Goal: Task Accomplishment & Management: Complete application form

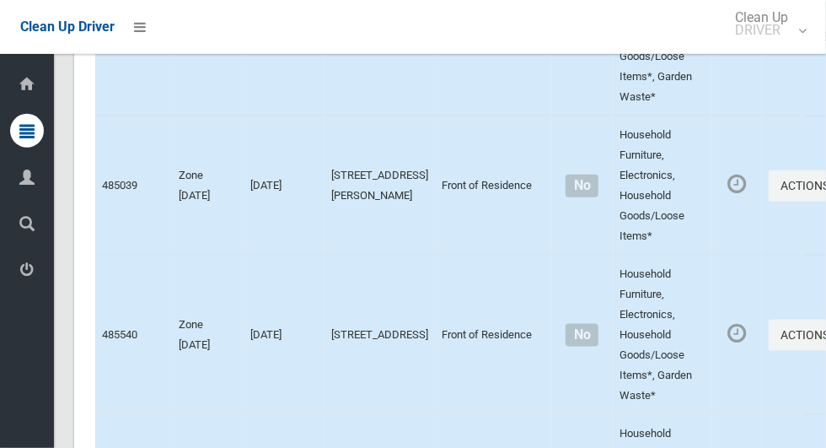
scroll to position [11223, 0]
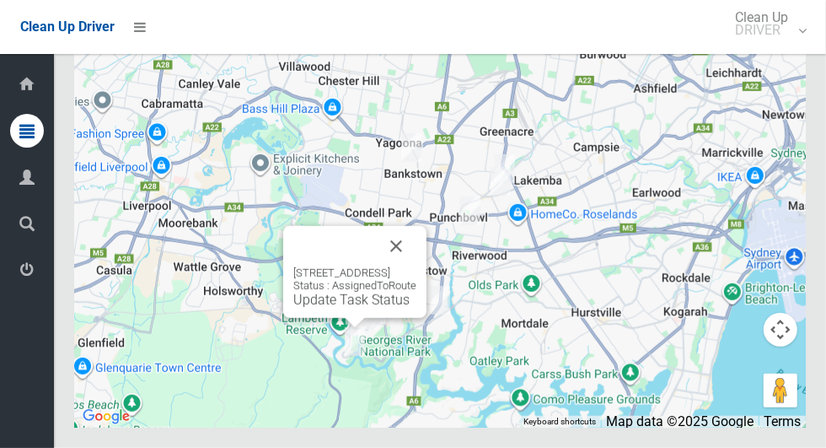
click at [416, 266] on button "Close" at bounding box center [396, 246] width 40 height 40
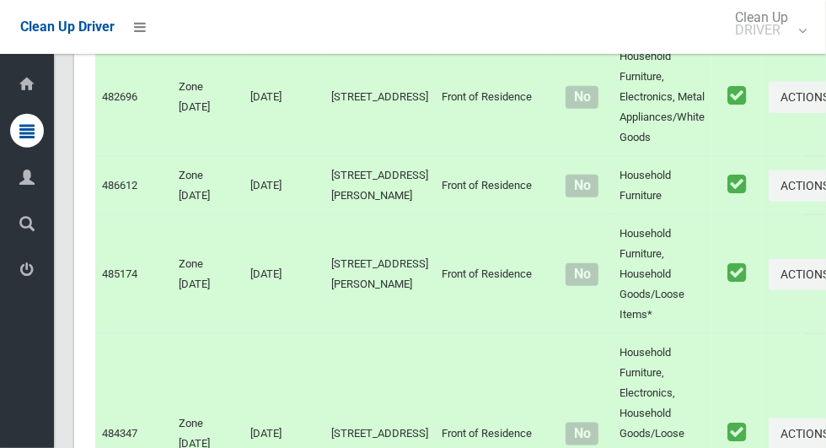
scroll to position [0, 0]
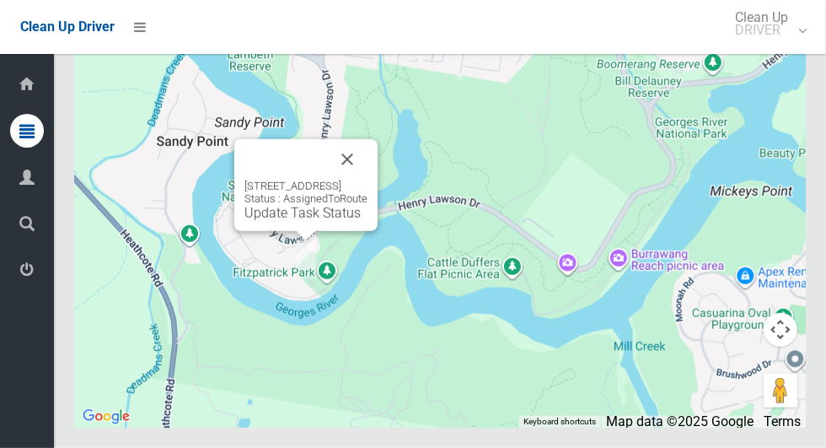
scroll to position [11200, 0]
click at [368, 180] on button "Close" at bounding box center [347, 159] width 40 height 40
click at [288, 221] on link "Update Task Status" at bounding box center [302, 213] width 116 height 16
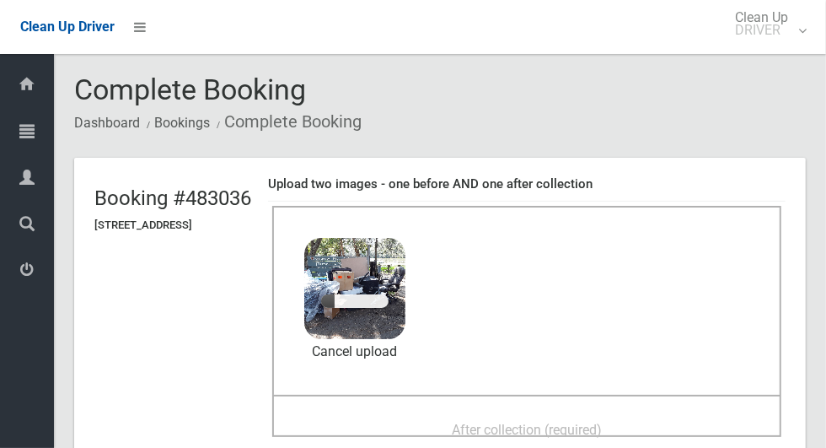
click at [602, 429] on span "After collection (required)" at bounding box center [527, 430] width 150 height 16
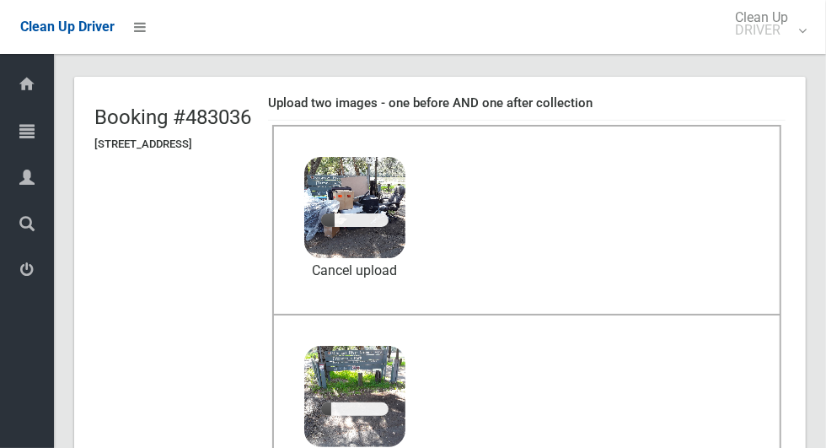
scroll to position [85, 0]
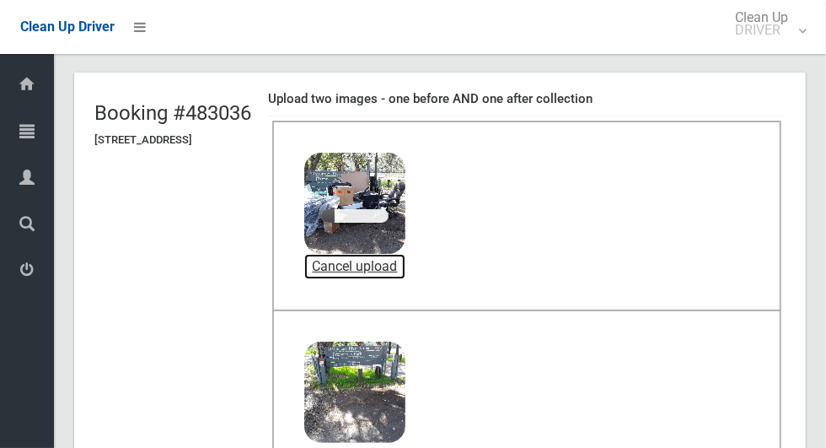
click at [405, 260] on link "Cancel upload" at bounding box center [354, 266] width 101 height 25
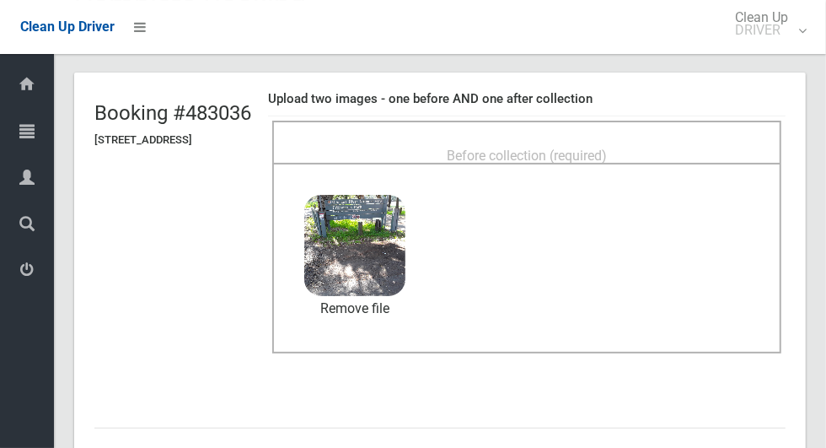
click at [706, 139] on div "Before collection (required)" at bounding box center [527, 154] width 472 height 31
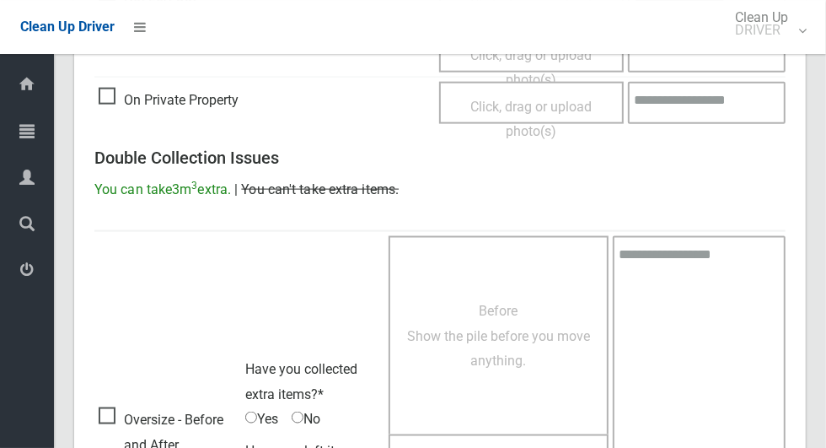
scroll to position [1379, 0]
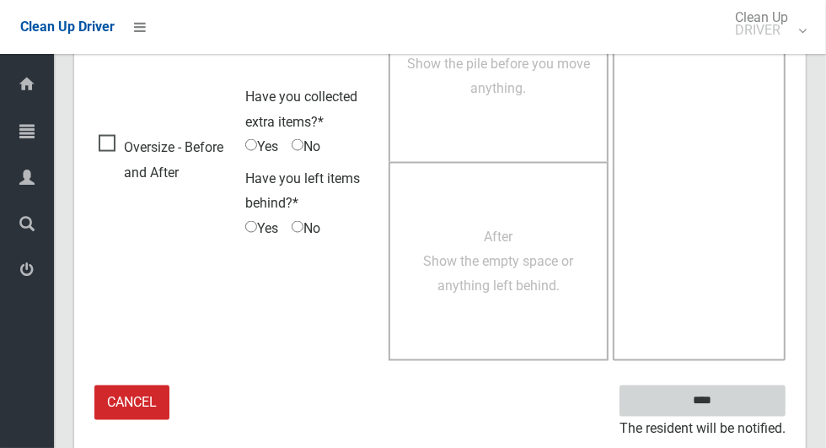
click at [734, 386] on input "****" at bounding box center [703, 400] width 166 height 31
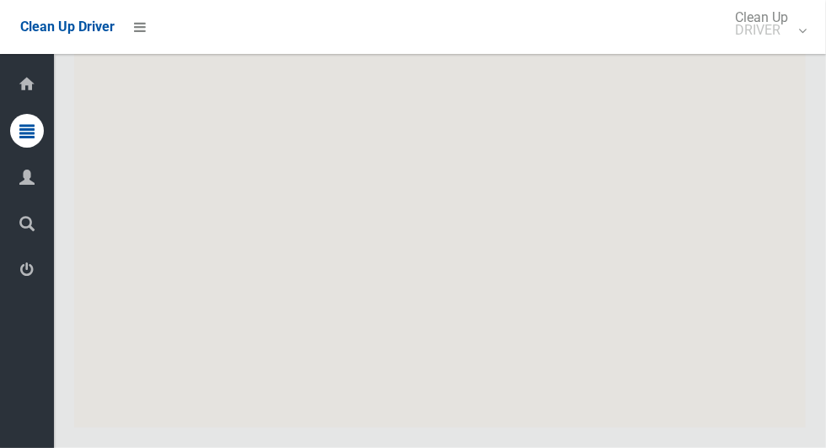
scroll to position [11222, 0]
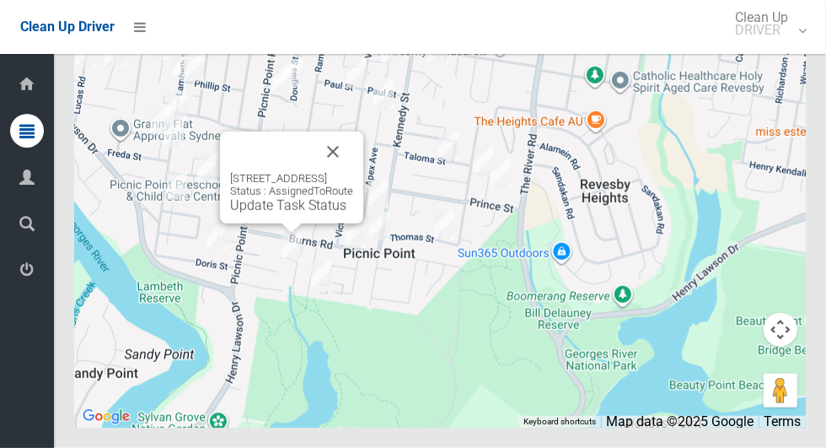
click at [353, 172] on button "Close" at bounding box center [333, 152] width 40 height 40
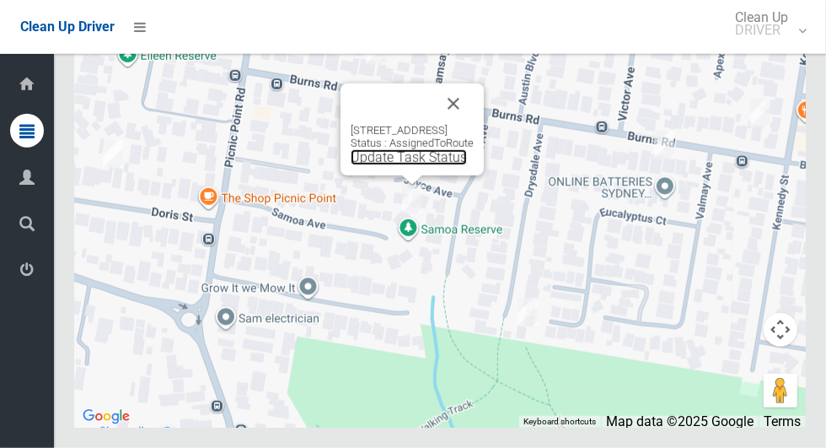
click at [412, 165] on link "Update Task Status" at bounding box center [409, 157] width 116 height 16
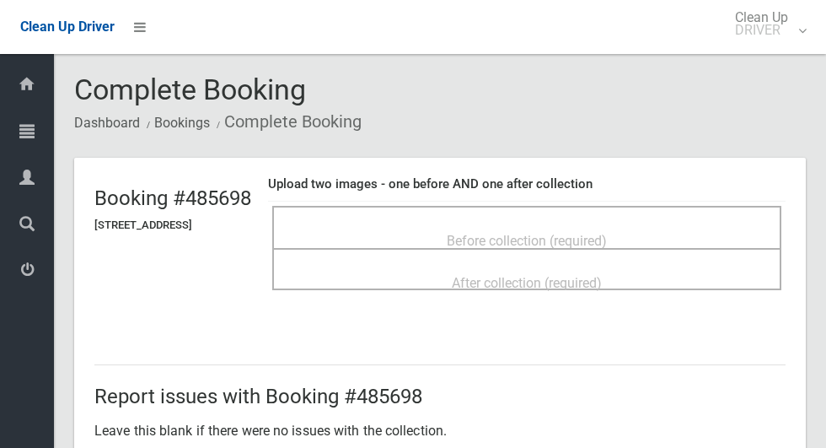
click at [520, 224] on div "Before collection (required)" at bounding box center [527, 239] width 472 height 31
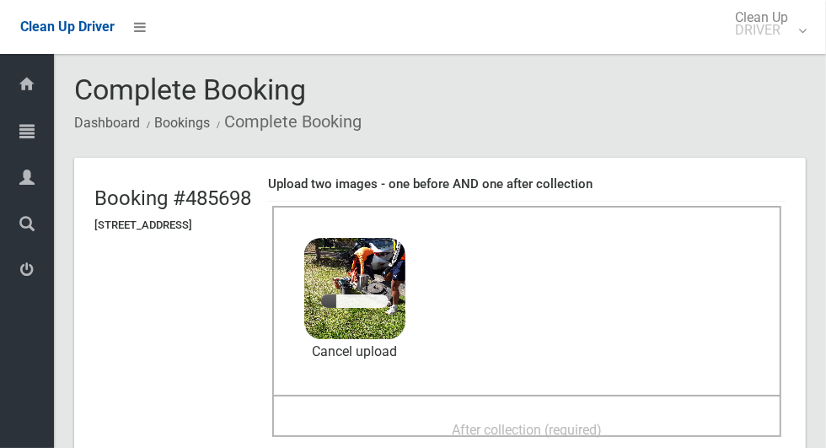
scroll to position [25, 0]
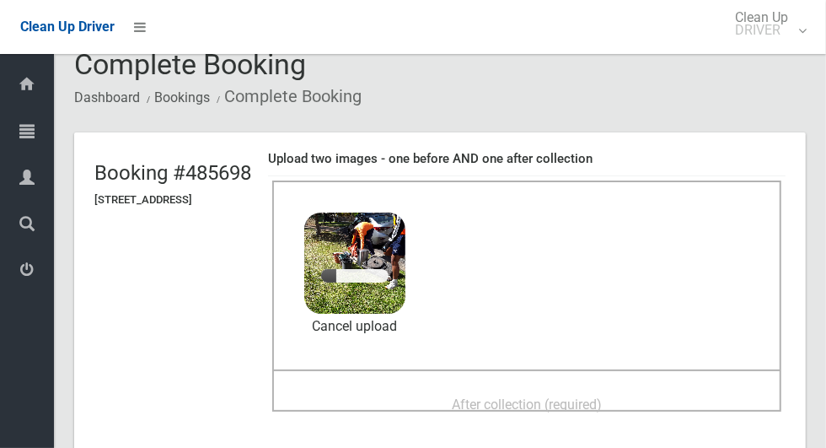
click at [652, 388] on div "After collection (required)" at bounding box center [527, 403] width 472 height 31
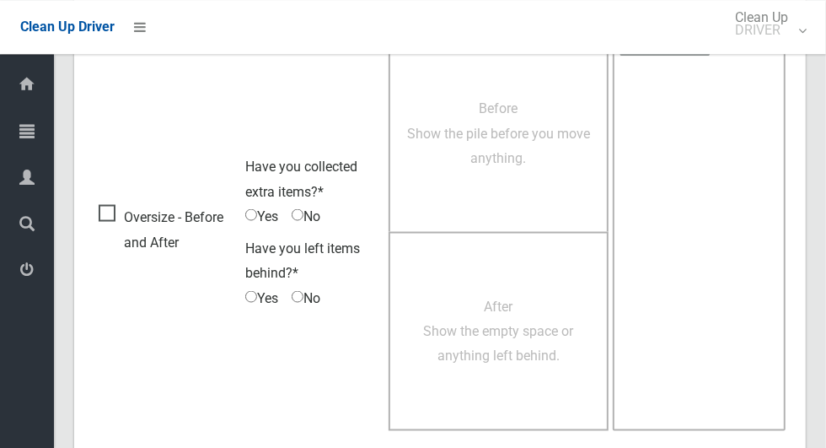
scroll to position [1379, 0]
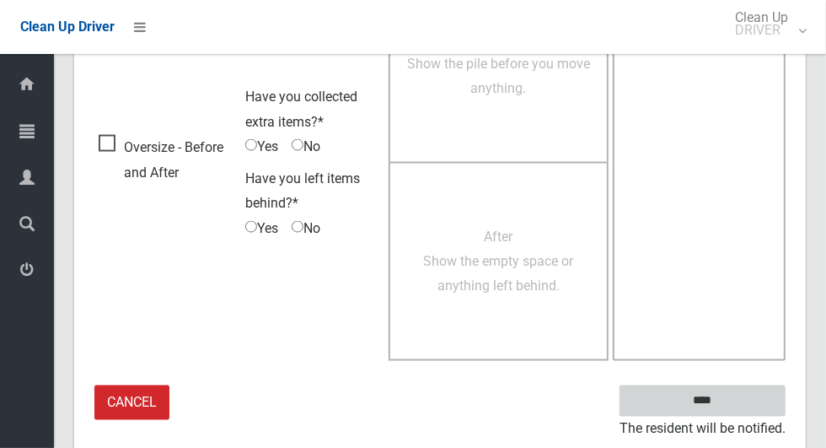
click at [732, 405] on input "****" at bounding box center [703, 400] width 166 height 31
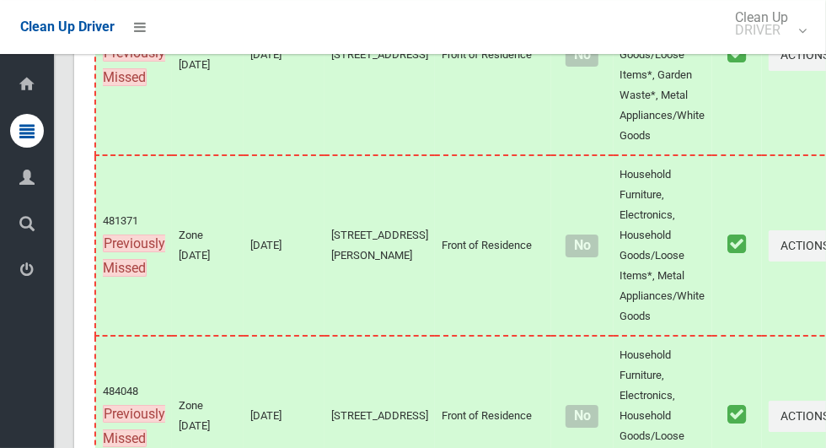
scroll to position [11223, 0]
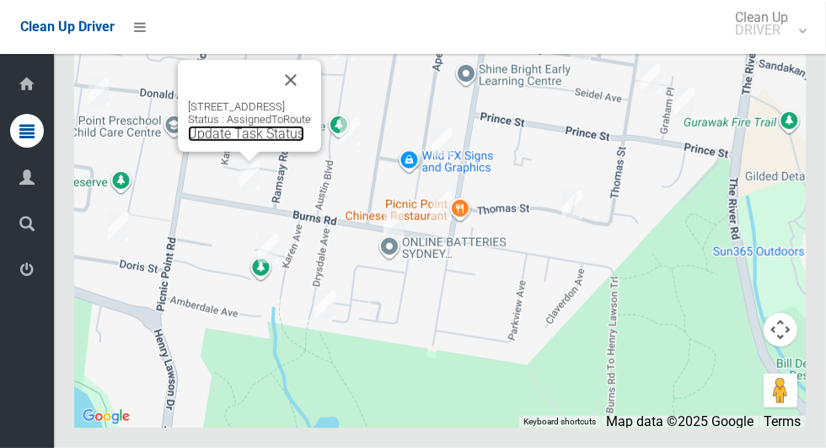
click at [258, 142] on link "Update Task Status" at bounding box center [246, 134] width 116 height 16
click at [242, 142] on link "Update Task Status" at bounding box center [246, 134] width 116 height 16
click at [229, 142] on link "Update Task Status" at bounding box center [246, 134] width 116 height 16
click at [247, 142] on link "Update Task Status" at bounding box center [246, 134] width 116 height 16
click at [311, 100] on button "Close" at bounding box center [291, 80] width 40 height 40
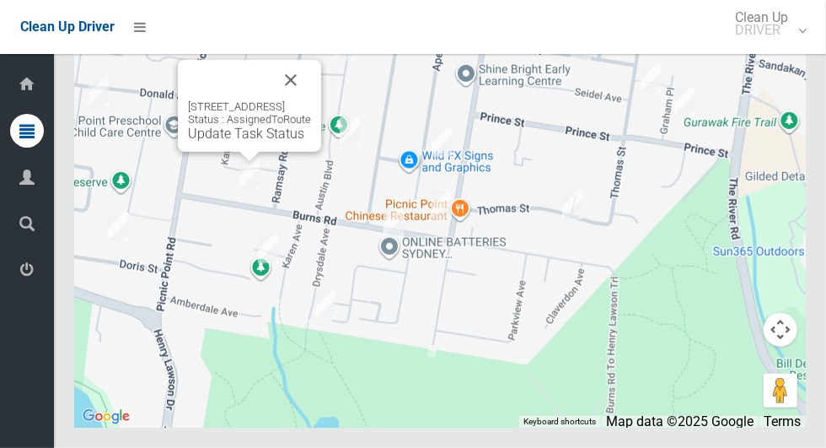
click at [250, 142] on link "Update Task Status" at bounding box center [246, 134] width 116 height 16
click at [204, 142] on div "72A Burns Road, PICNIC POINT NSW 2213 Status : AssignedToRoute Update Task Stat…" at bounding box center [249, 120] width 123 height 41
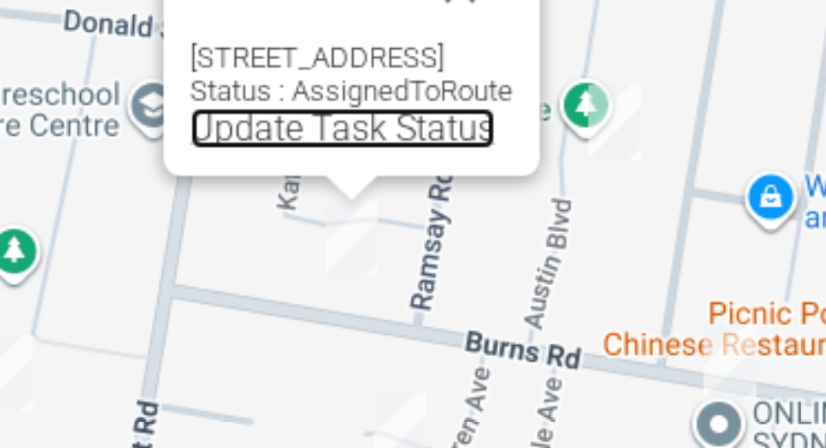
click at [223, 142] on link "Update Task Status" at bounding box center [246, 134] width 116 height 16
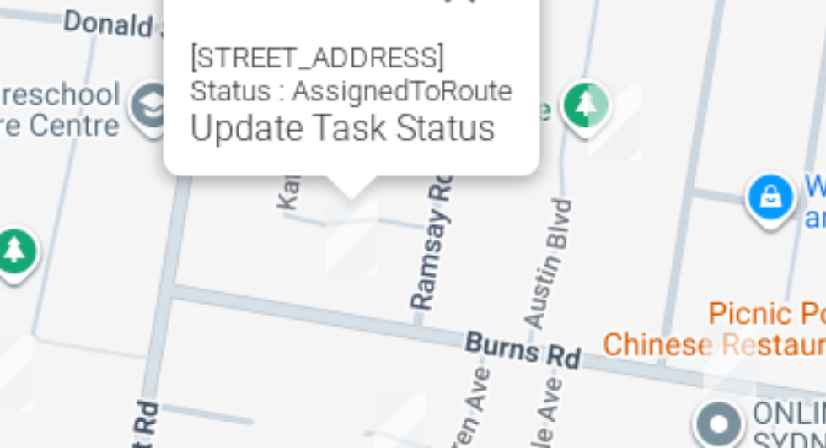
click at [311, 100] on button "Close" at bounding box center [291, 80] width 40 height 40
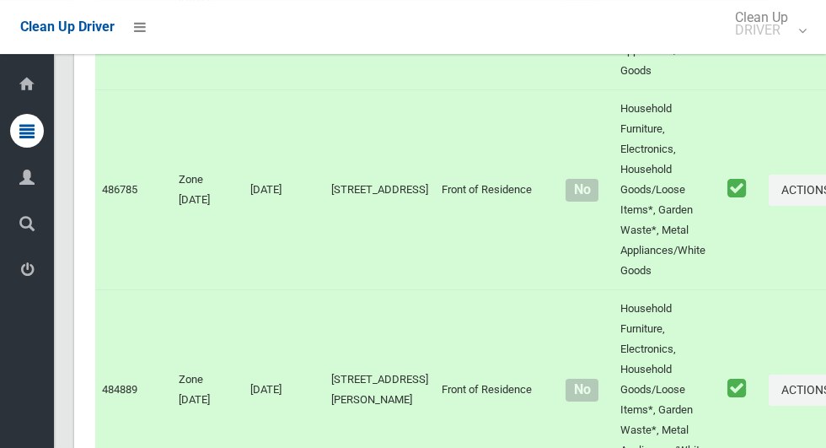
scroll to position [1505, 0]
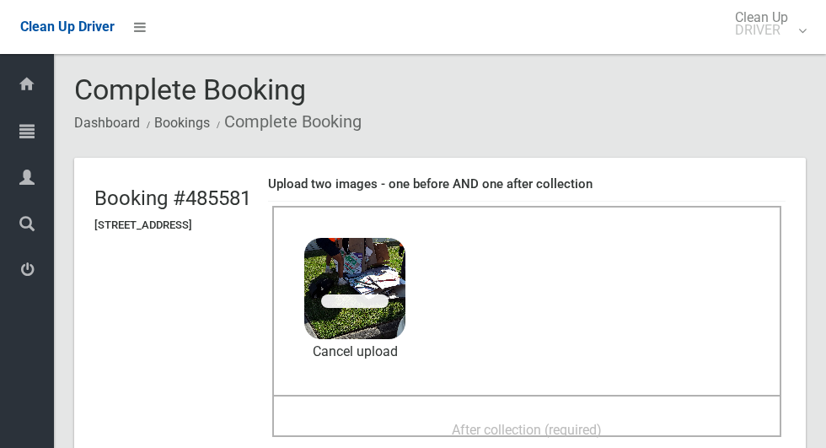
scroll to position [47, 0]
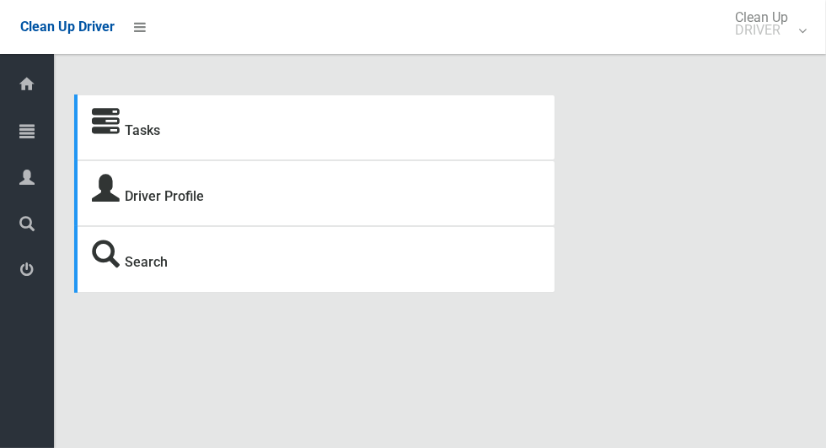
click at [30, 139] on icon at bounding box center [26, 131] width 15 height 34
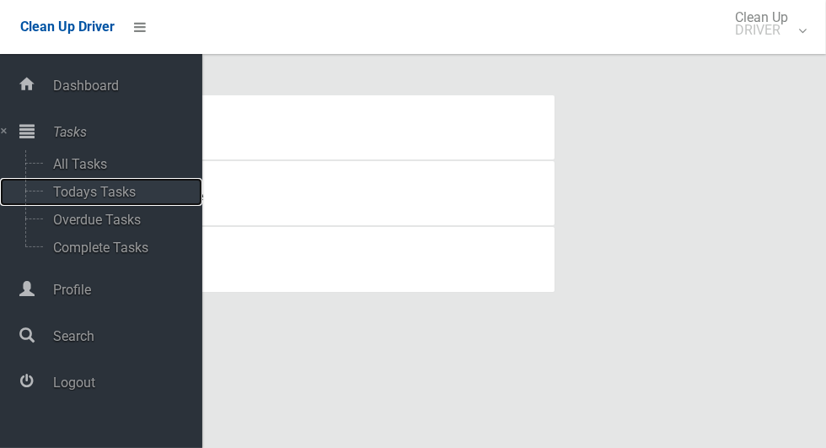
click at [135, 189] on span "Todays Tasks" at bounding box center [118, 192] width 140 height 16
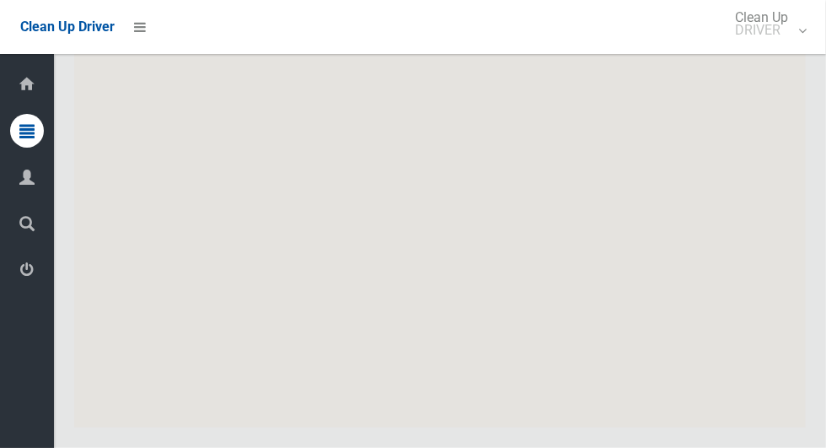
scroll to position [11223, 0]
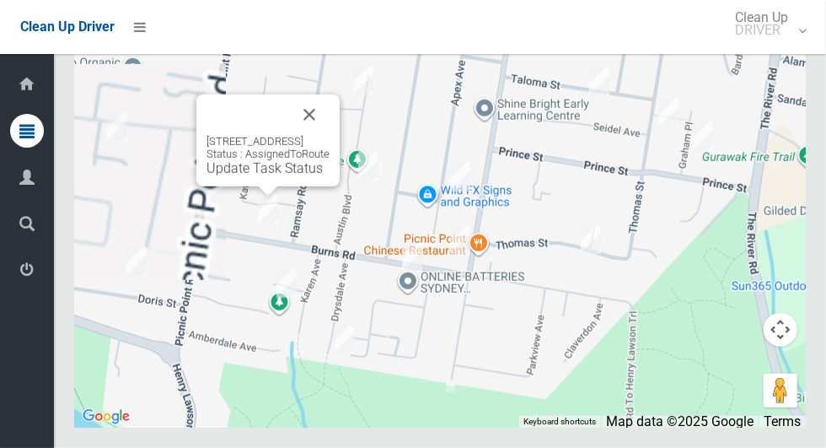
click at [273, 176] on link "Update Task Status" at bounding box center [265, 168] width 116 height 16
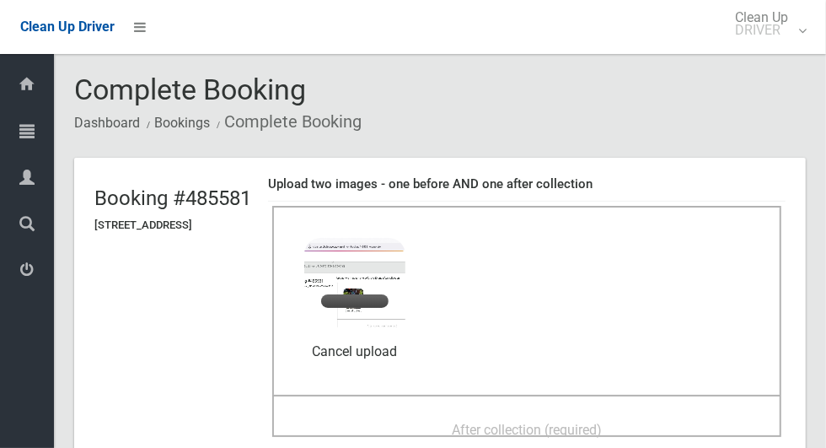
click at [659, 420] on div "After collection (required)" at bounding box center [527, 428] width 472 height 31
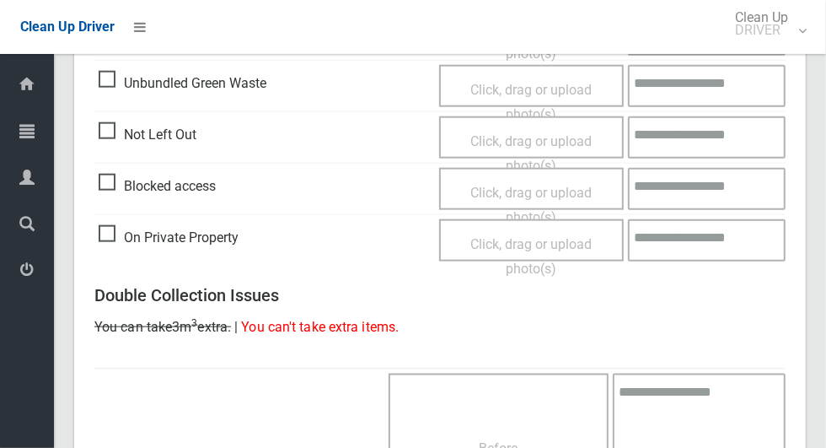
scroll to position [1379, 0]
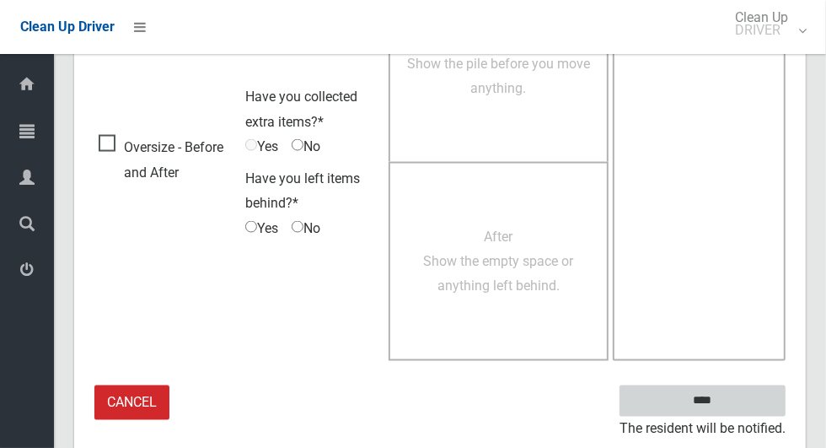
click at [732, 409] on input "****" at bounding box center [703, 400] width 166 height 31
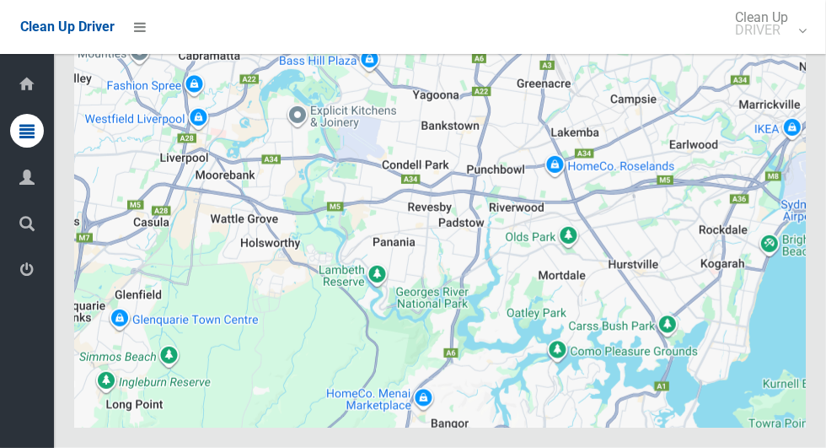
scroll to position [11223, 0]
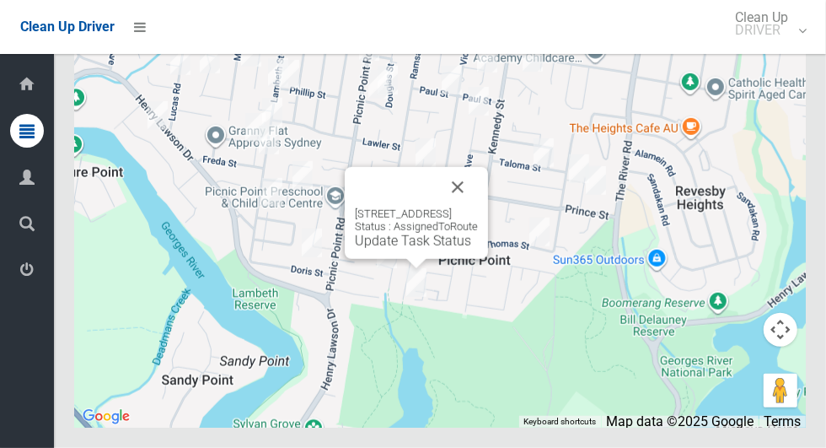
click at [478, 207] on button "Close" at bounding box center [458, 187] width 40 height 40
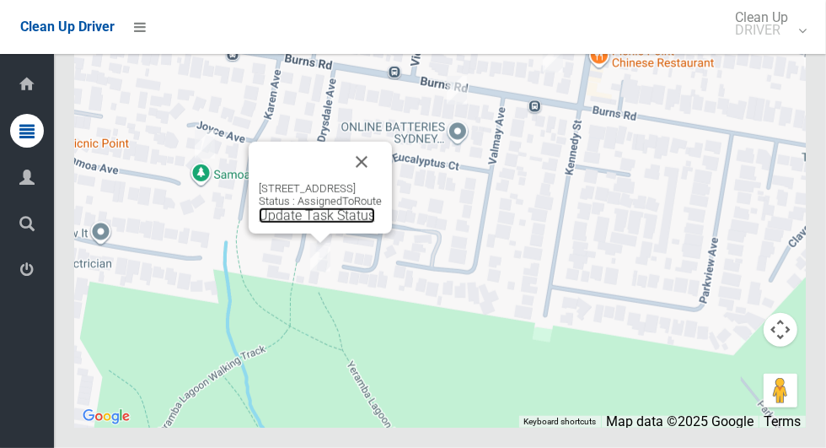
click at [304, 223] on link "Update Task Status" at bounding box center [317, 215] width 116 height 16
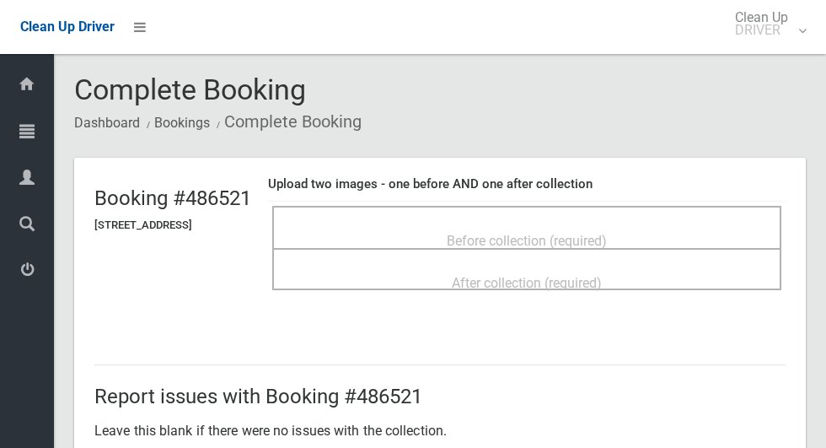
click at [607, 233] on span "Before collection (required)" at bounding box center [527, 241] width 160 height 16
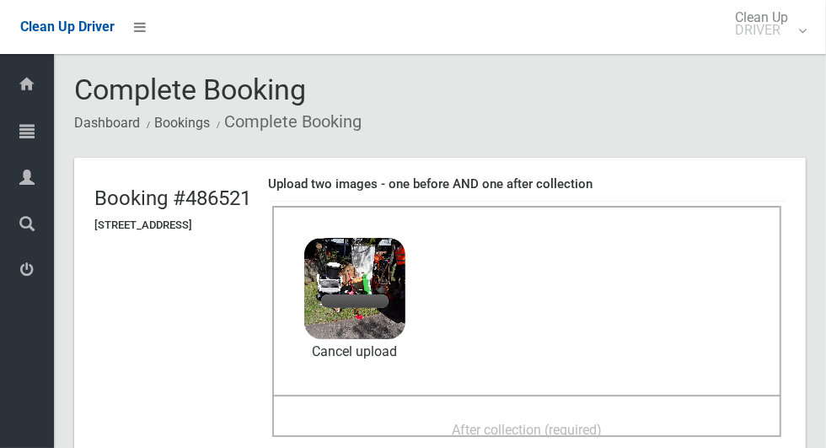
click at [545, 413] on div "After collection (required)" at bounding box center [527, 428] width 472 height 31
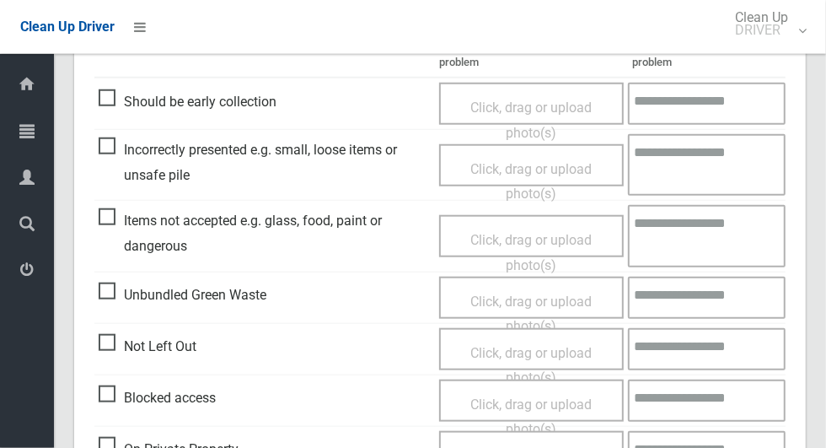
scroll to position [1379, 0]
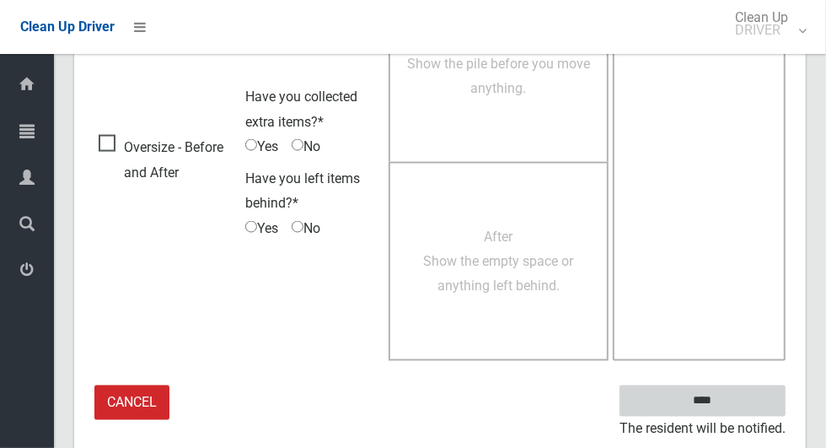
click at [732, 409] on input "****" at bounding box center [703, 400] width 166 height 31
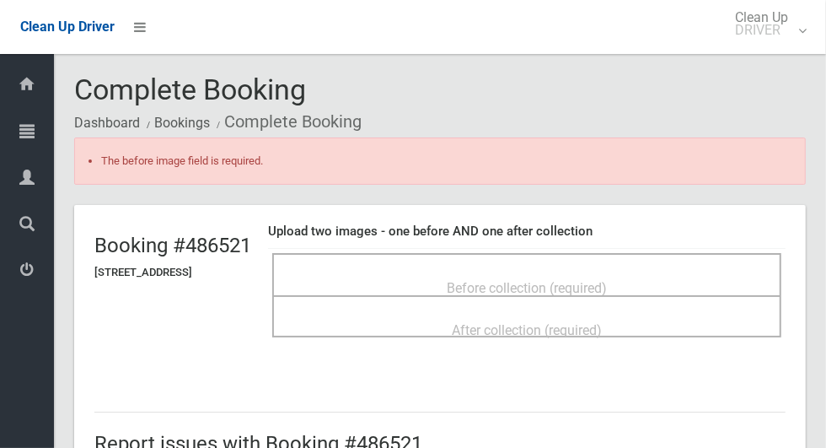
click at [682, 275] on div "Before collection (required)" at bounding box center [527, 286] width 472 height 31
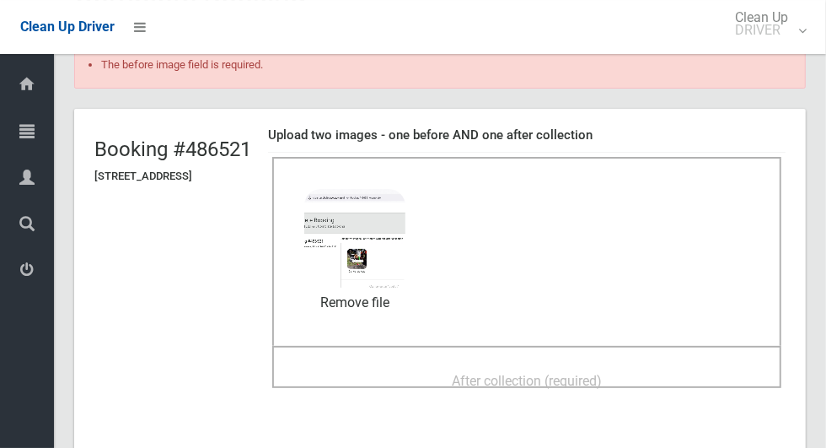
scroll to position [100, 0]
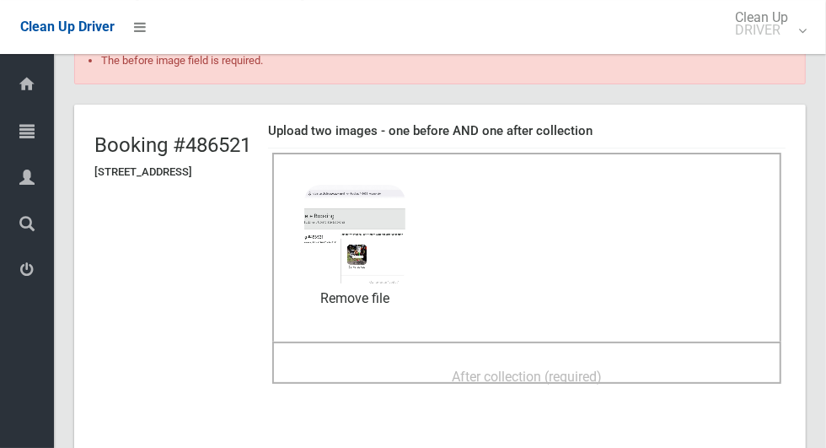
click at [668, 362] on div "After collection (required)" at bounding box center [527, 375] width 472 height 31
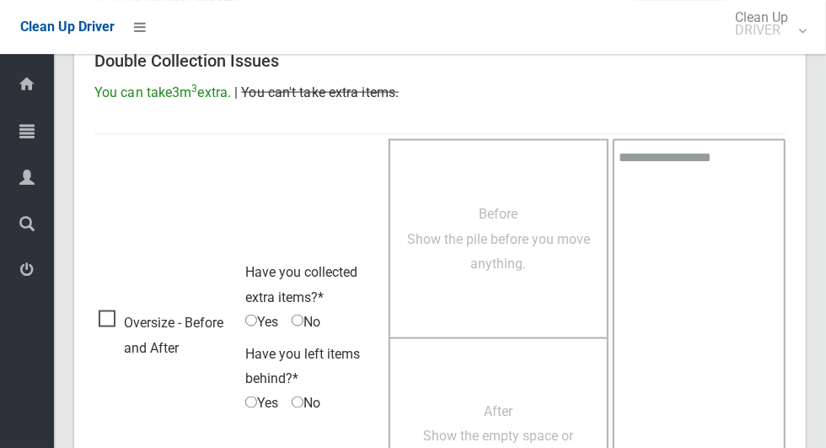
scroll to position [1426, 0]
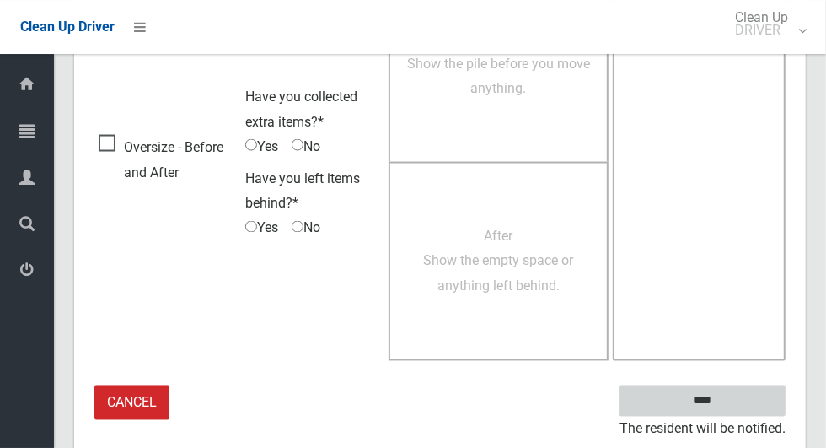
click at [743, 402] on input "****" at bounding box center [703, 400] width 166 height 31
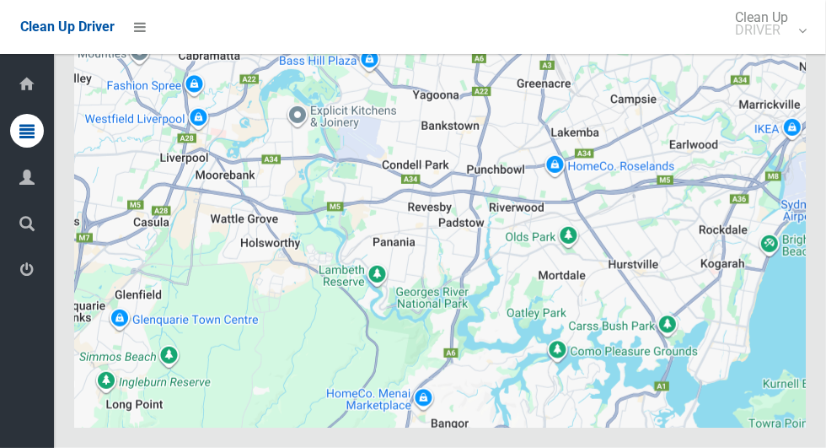
scroll to position [11223, 0]
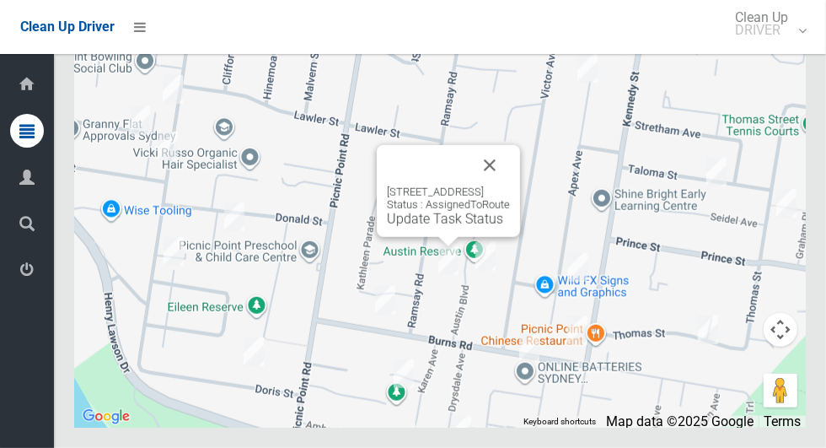
click at [510, 185] on button "Close" at bounding box center [490, 165] width 40 height 40
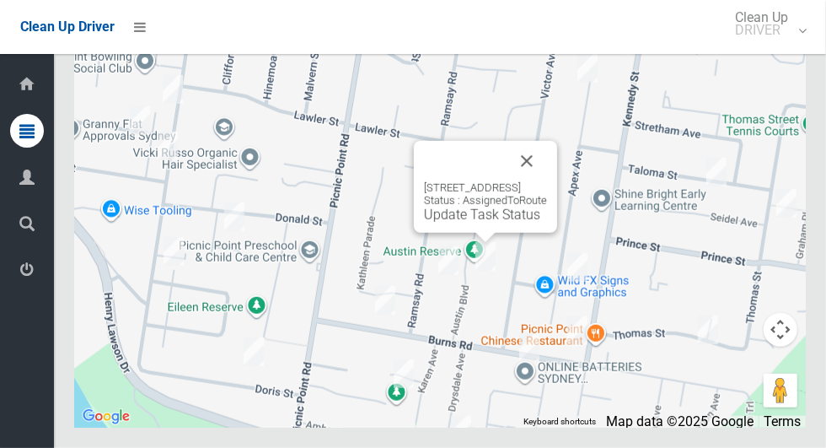
click at [547, 181] on button "Close" at bounding box center [527, 161] width 40 height 40
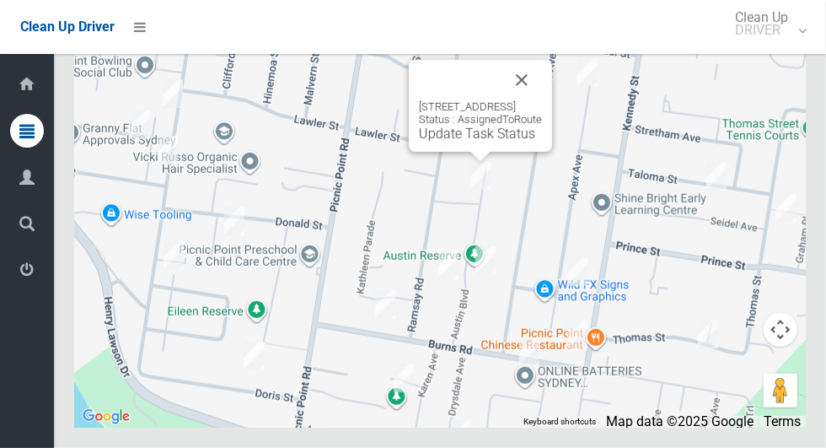
click at [542, 100] on button "Close" at bounding box center [522, 80] width 40 height 40
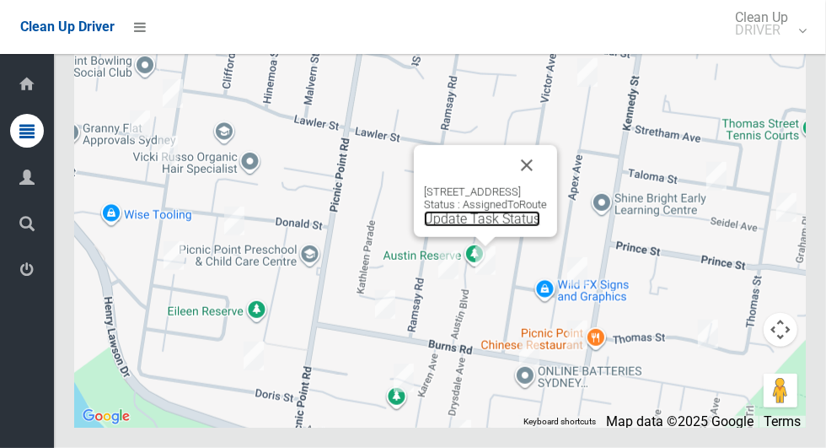
click at [481, 227] on link "Update Task Status" at bounding box center [482, 219] width 116 height 16
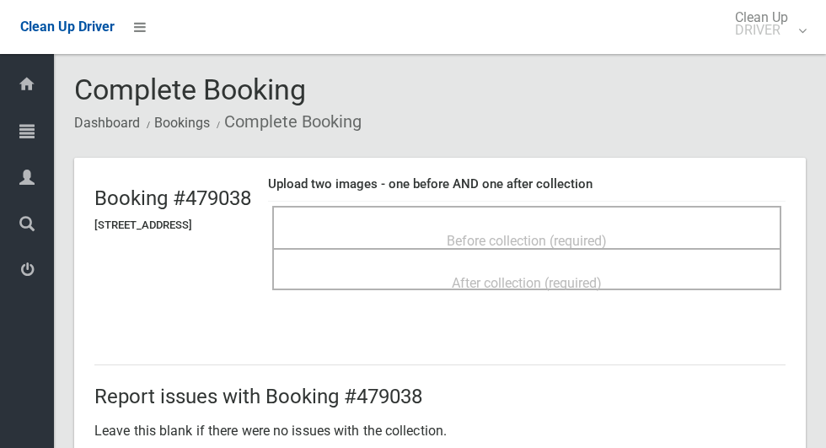
click at [607, 235] on span "Before collection (required)" at bounding box center [527, 241] width 160 height 16
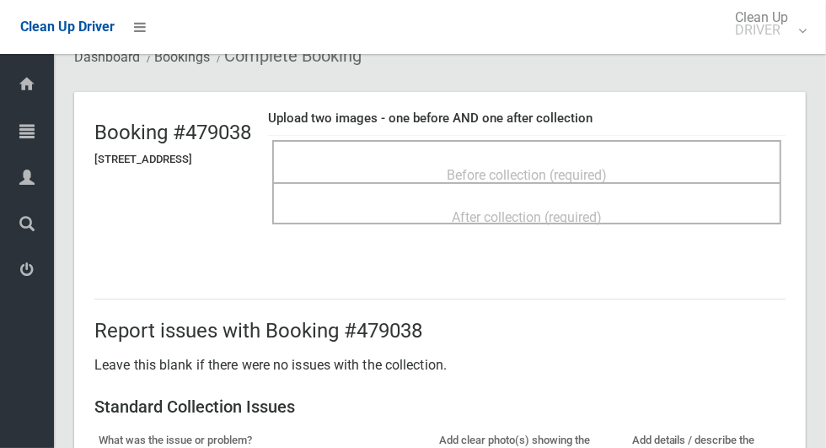
scroll to position [42, 0]
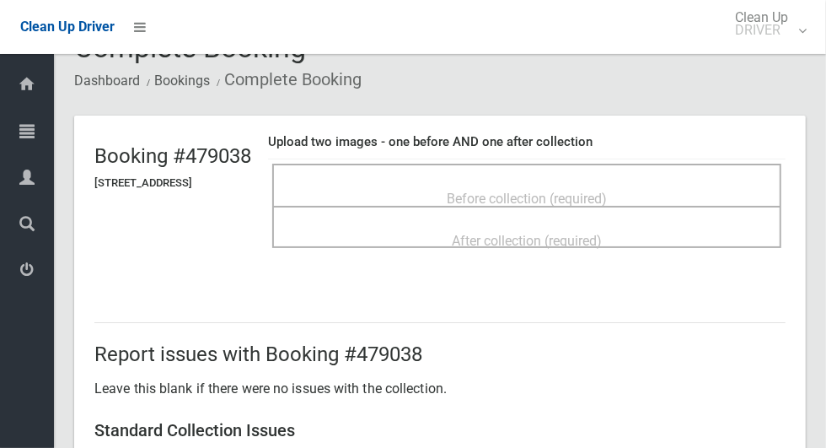
click at [602, 233] on span "After collection (required)" at bounding box center [527, 241] width 150 height 16
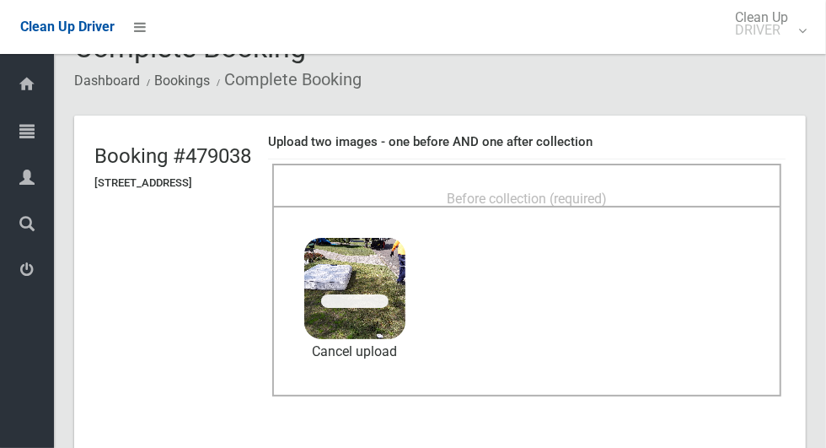
click at [607, 191] on span "Before collection (required)" at bounding box center [527, 199] width 160 height 16
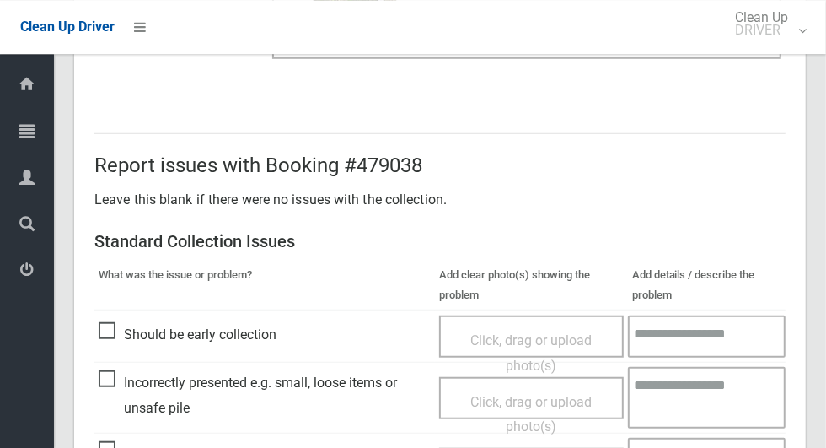
scroll to position [1379, 0]
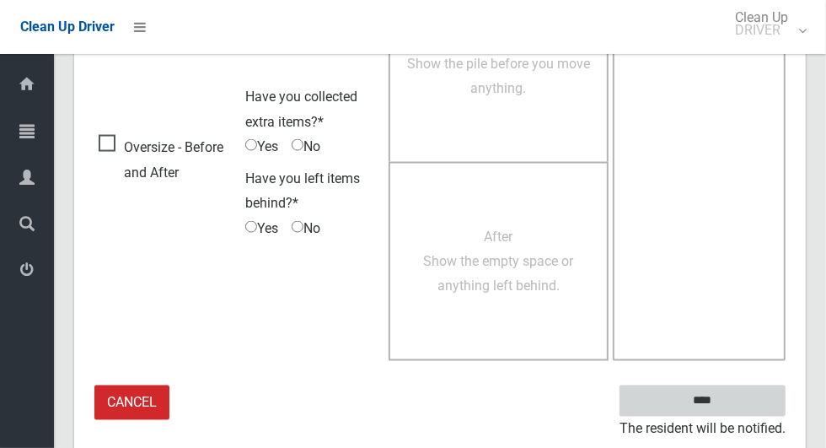
click at [743, 398] on input "****" at bounding box center [703, 400] width 166 height 31
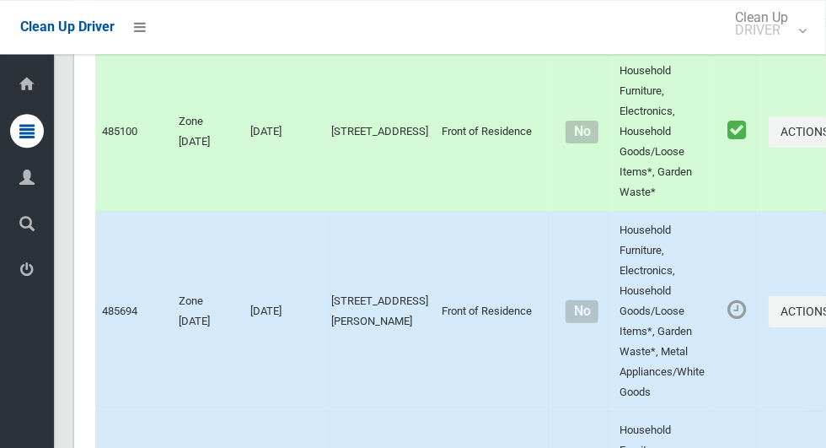
scroll to position [11223, 0]
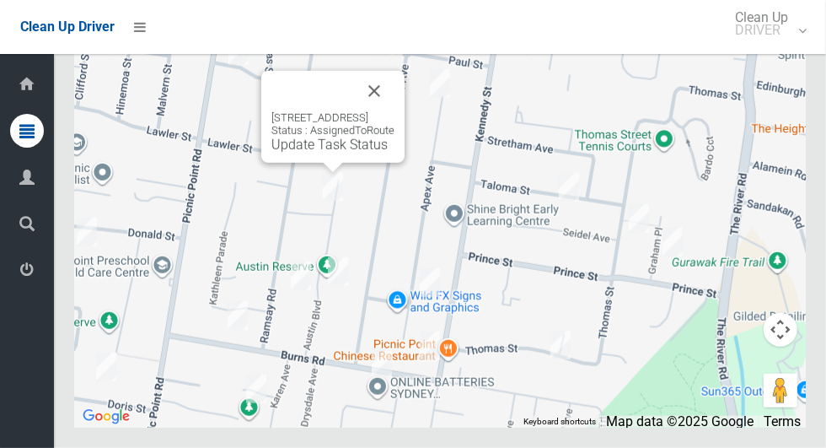
click at [304, 163] on div "64A Austin Boulevard, PICNIC POINT NSW 2213 Status : AssignedToRoute Update Tas…" at bounding box center [332, 117] width 143 height 92
click at [314, 153] on div "64A Austin Boulevard, PICNIC POINT NSW 2213 Status : AssignedToRoute Update Tas…" at bounding box center [332, 131] width 123 height 41
click at [293, 153] on link "Update Task Status" at bounding box center [329, 145] width 116 height 16
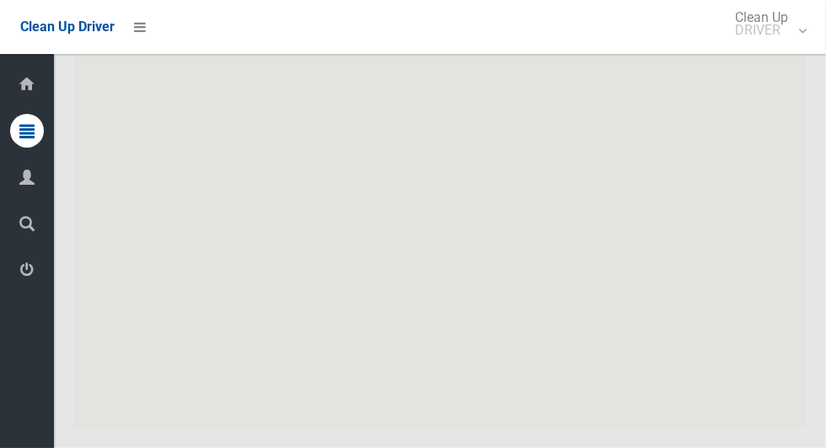
scroll to position [11223, 0]
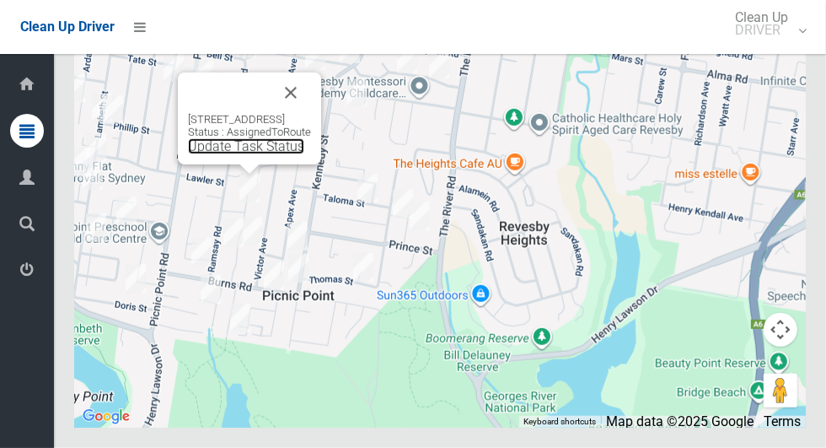
click at [194, 154] on link "Update Task Status" at bounding box center [246, 146] width 116 height 16
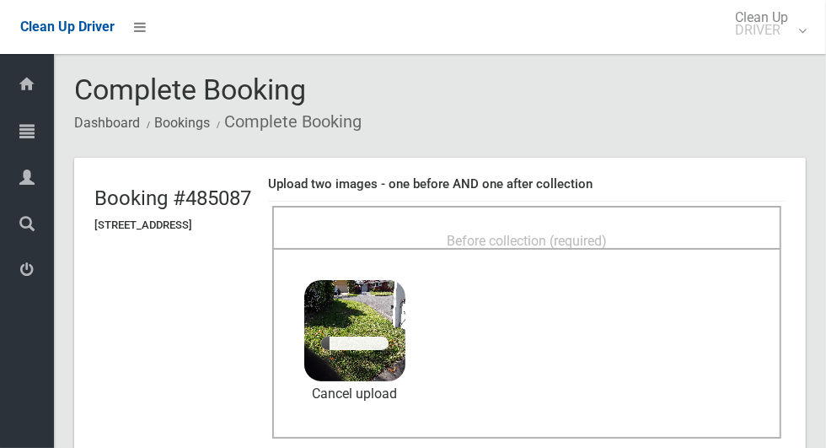
click at [607, 233] on span "Before collection (required)" at bounding box center [527, 241] width 160 height 16
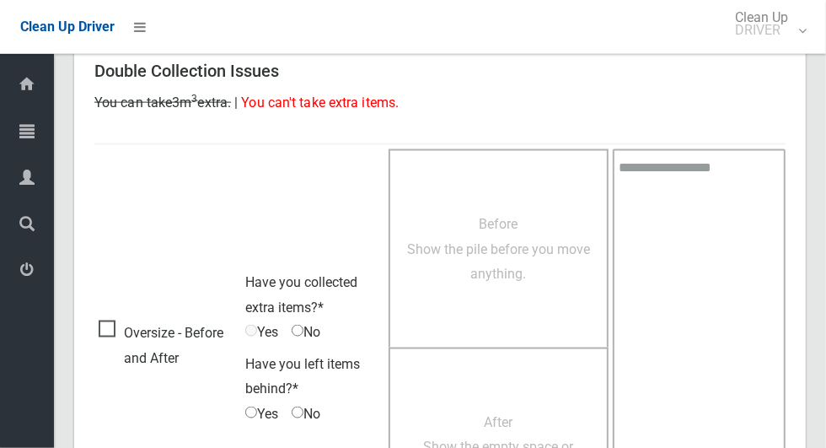
scroll to position [1379, 0]
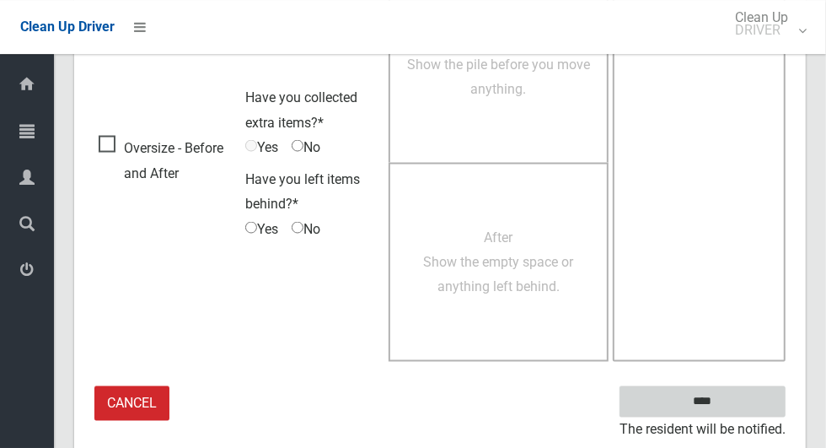
click at [732, 402] on input "****" at bounding box center [703, 400] width 166 height 31
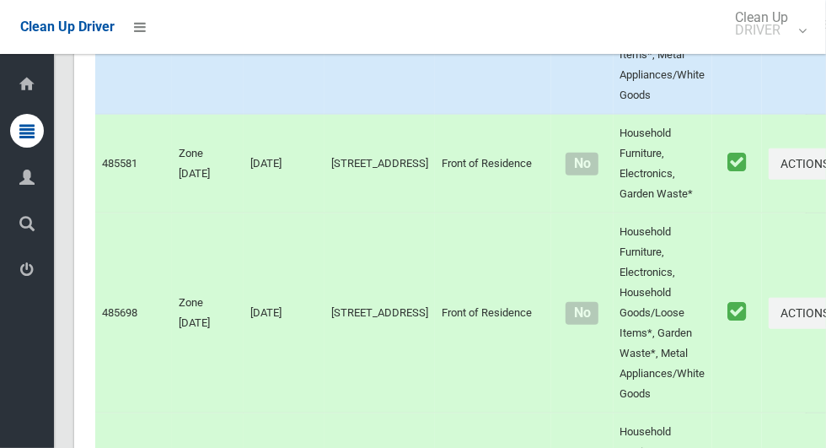
scroll to position [11223, 0]
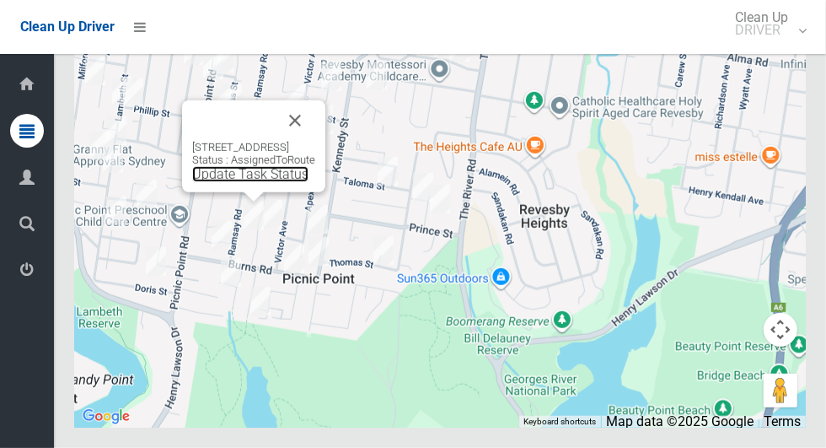
click at [244, 182] on link "Update Task Status" at bounding box center [250, 174] width 116 height 16
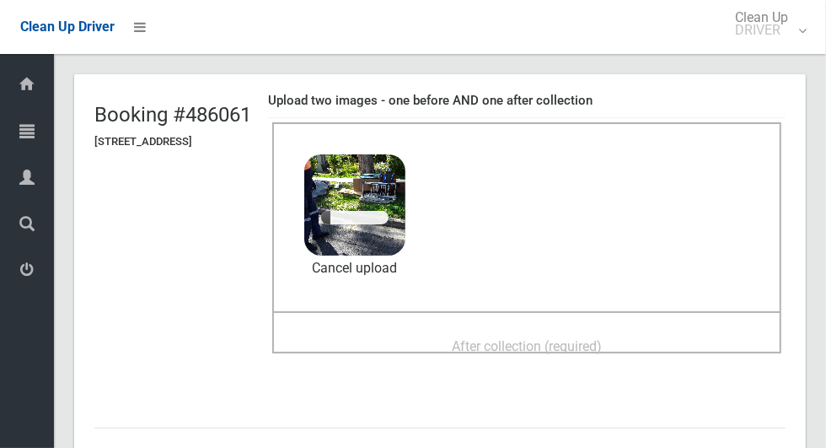
scroll to position [83, 0]
click at [637, 330] on div "After collection (required)" at bounding box center [527, 345] width 472 height 31
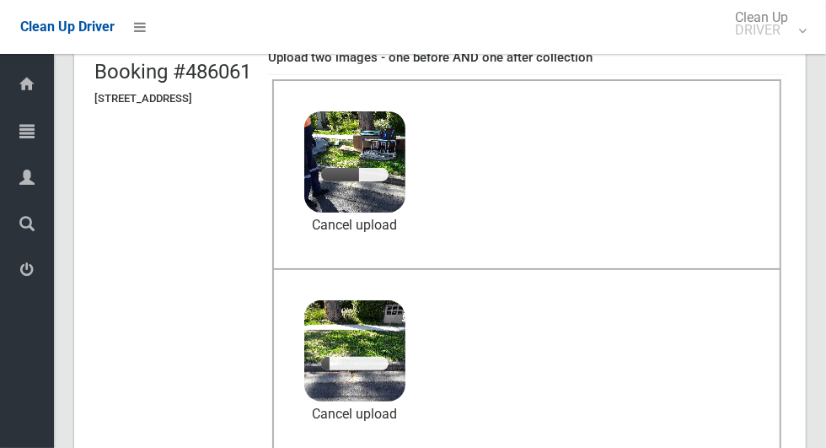
scroll to position [126, 0]
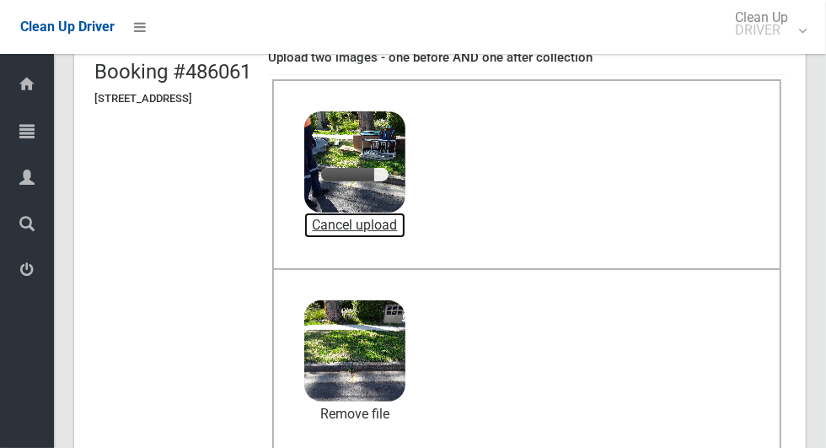
click at [405, 219] on link "Cancel upload" at bounding box center [354, 224] width 101 height 25
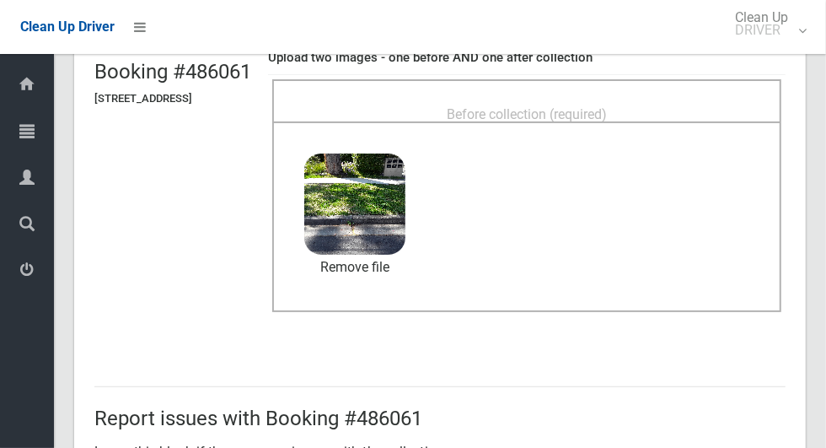
click at [607, 106] on span "Before collection (required)" at bounding box center [527, 114] width 160 height 16
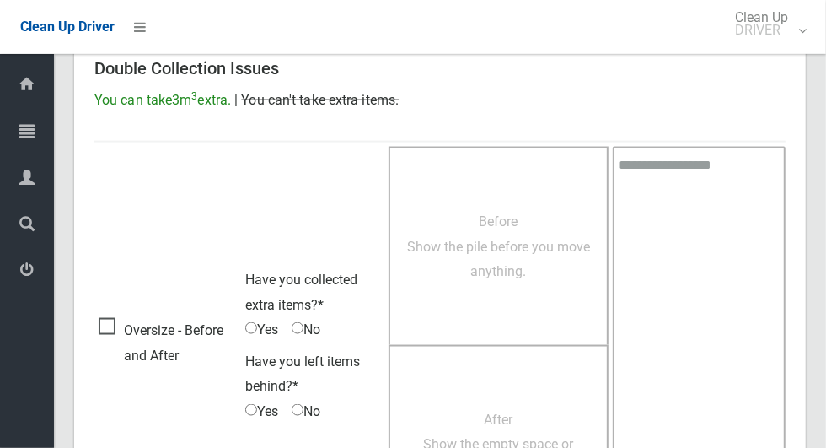
scroll to position [1379, 0]
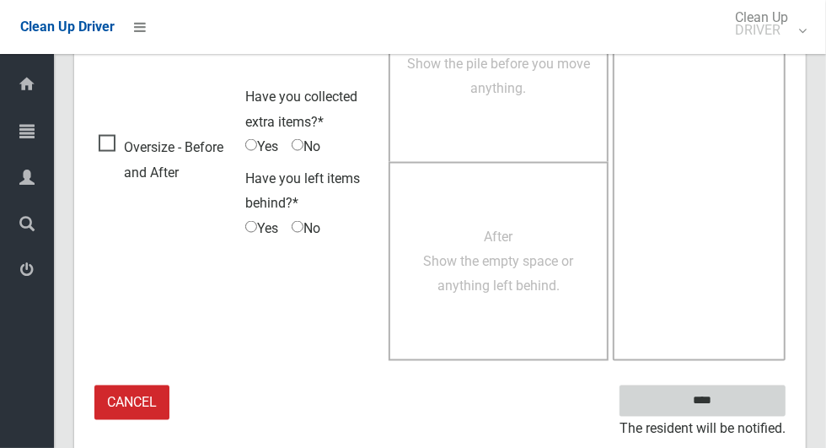
click at [732, 404] on input "****" at bounding box center [703, 400] width 166 height 31
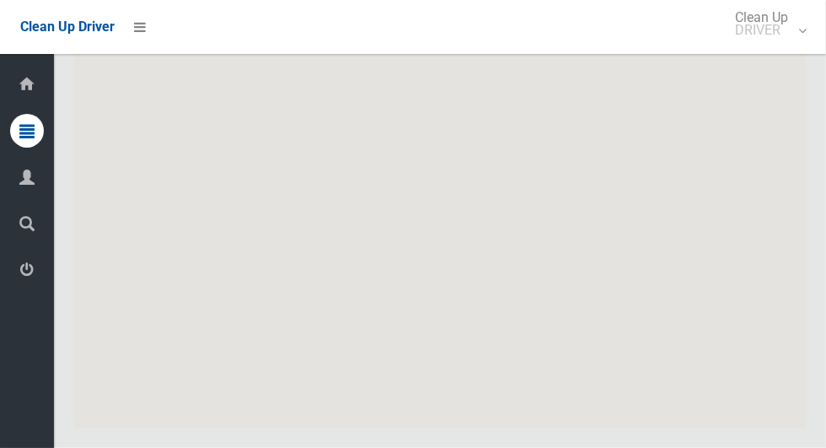
scroll to position [11223, 0]
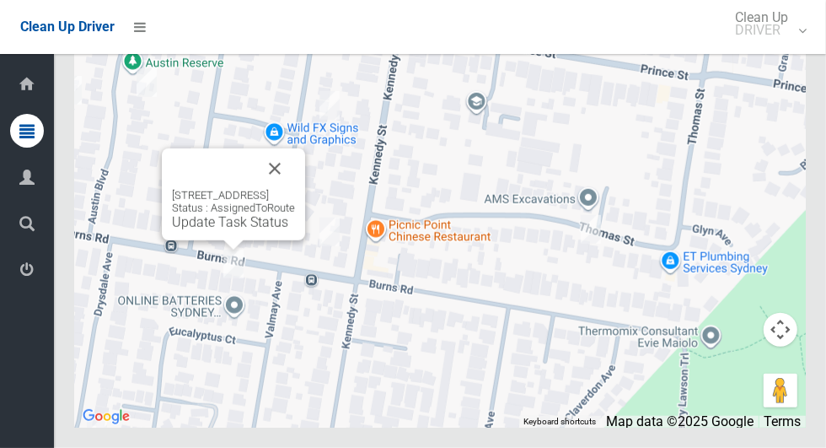
click at [233, 230] on link "Update Task Status" at bounding box center [230, 222] width 116 height 16
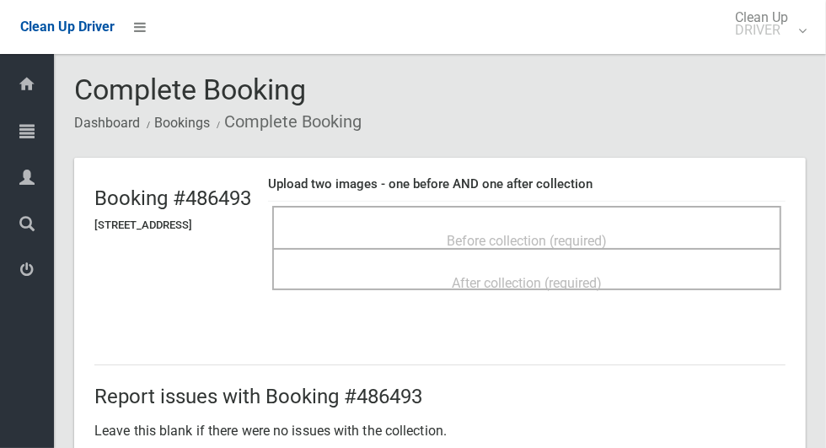
click at [652, 225] on div "Before collection (required)" at bounding box center [527, 239] width 472 height 31
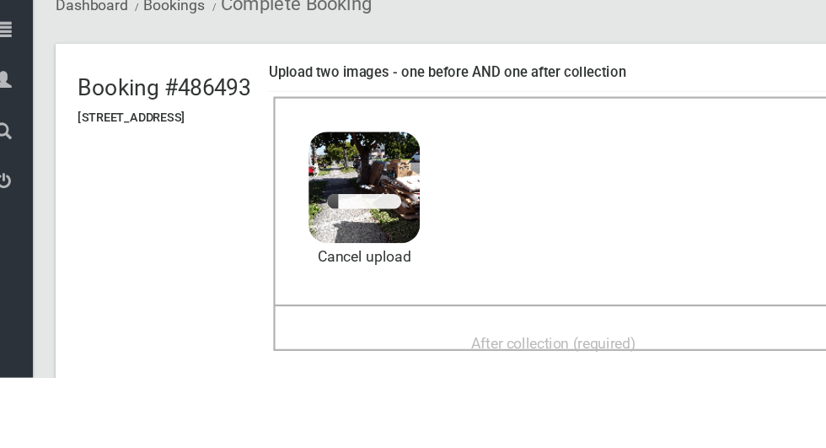
scroll to position [72, 0]
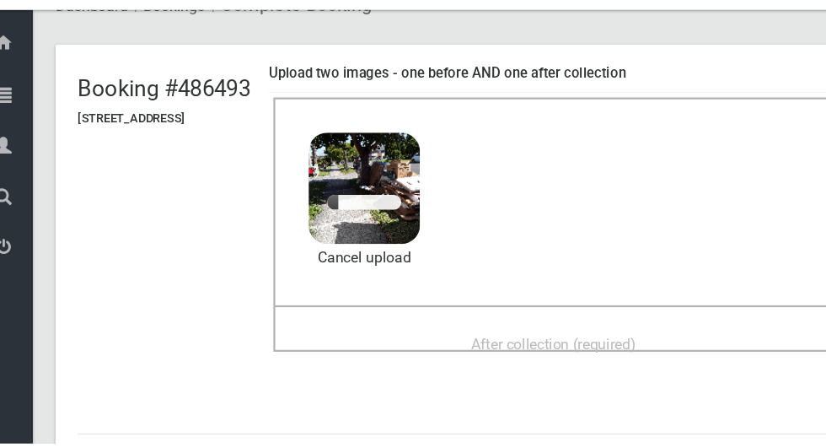
click at [602, 349] on span "After collection (required)" at bounding box center [527, 357] width 150 height 16
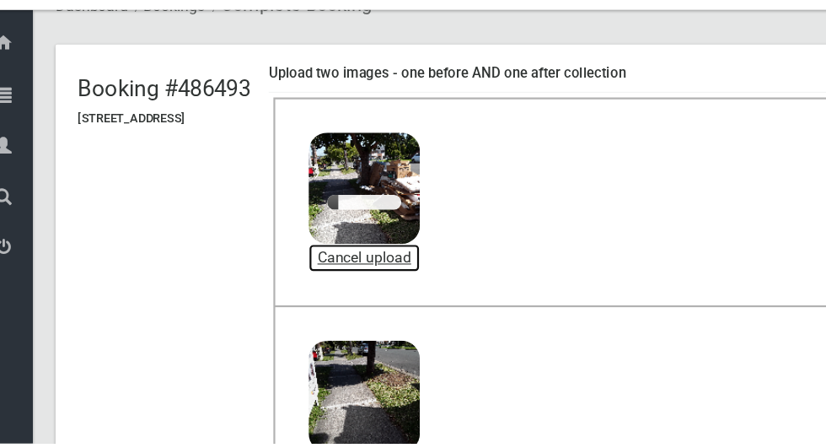
click at [405, 282] on link "Cancel upload" at bounding box center [354, 278] width 101 height 25
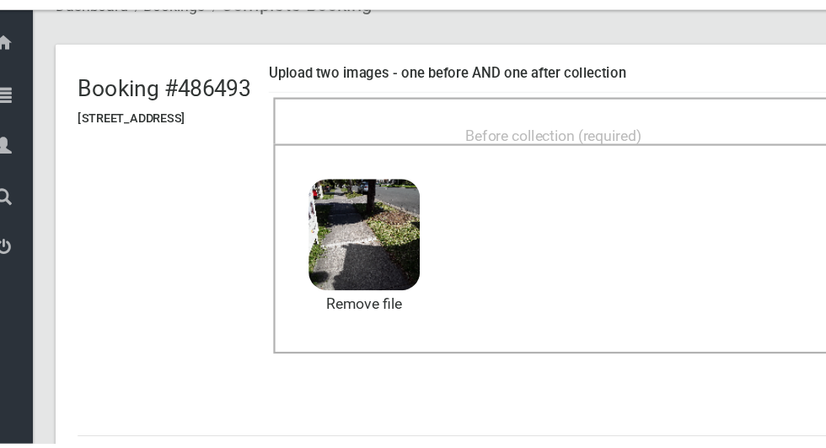
click at [607, 160] on span "Before collection (required)" at bounding box center [527, 168] width 160 height 16
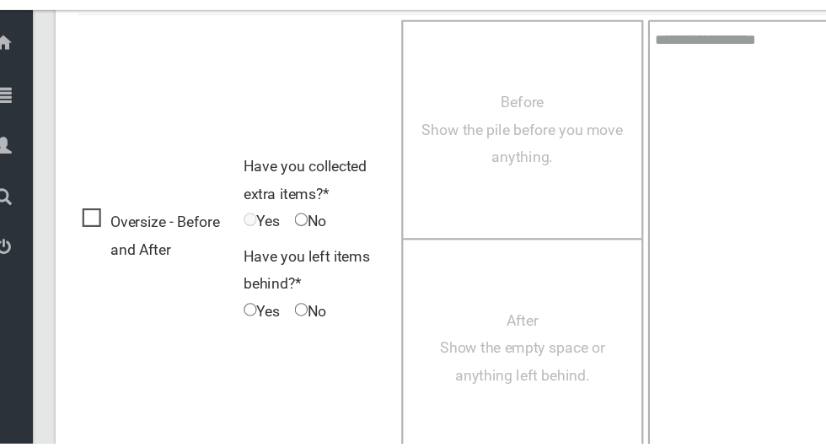
scroll to position [1379, 0]
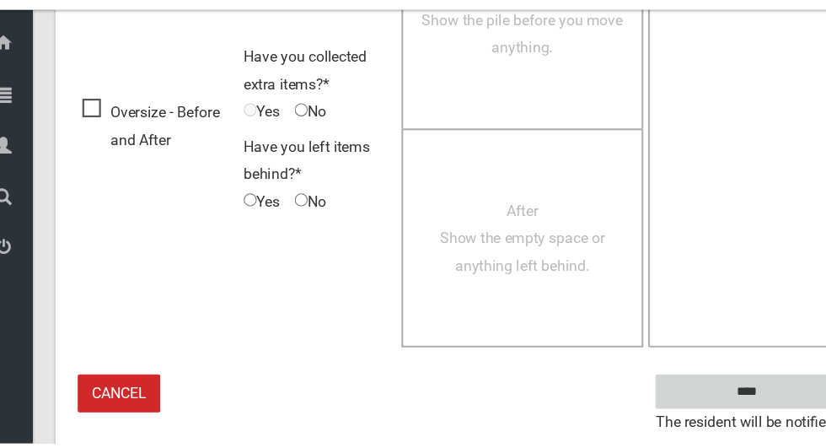
click at [701, 395] on input "****" at bounding box center [703, 400] width 166 height 31
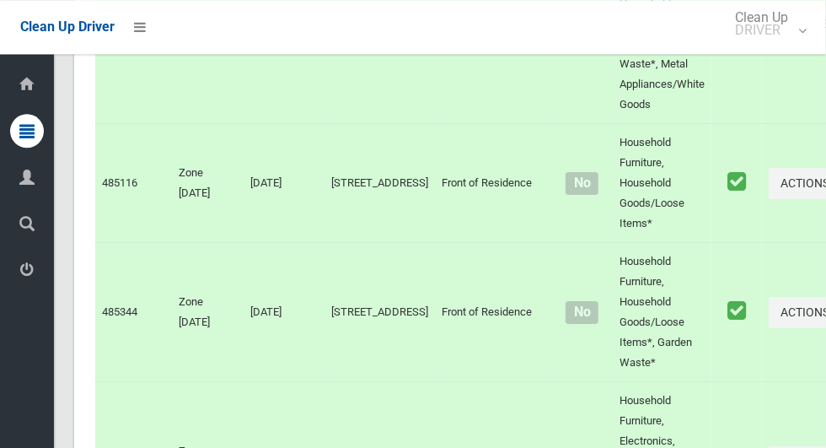
scroll to position [11222, 0]
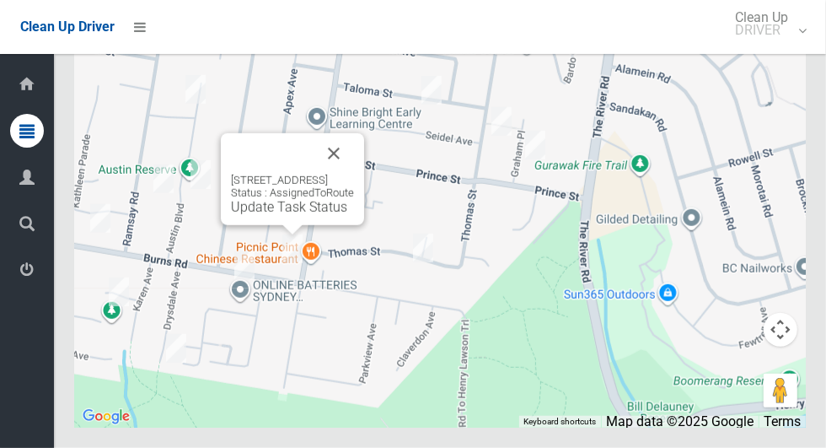
click at [24, 286] on icon at bounding box center [26, 270] width 15 height 34
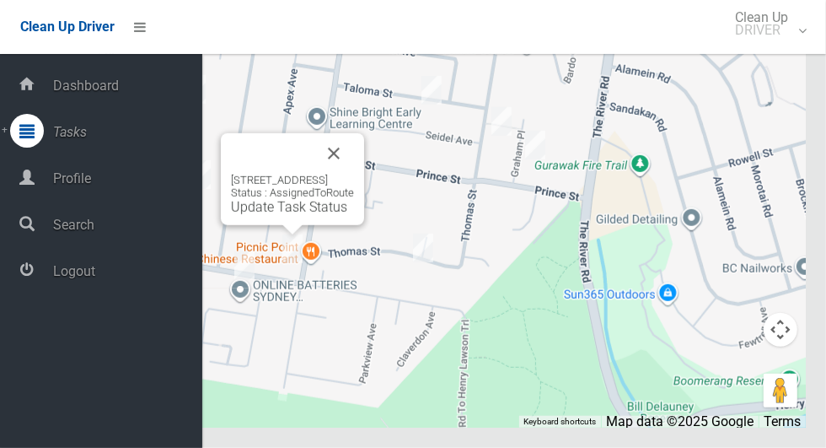
click at [134, 275] on span "Logout" at bounding box center [125, 271] width 154 height 16
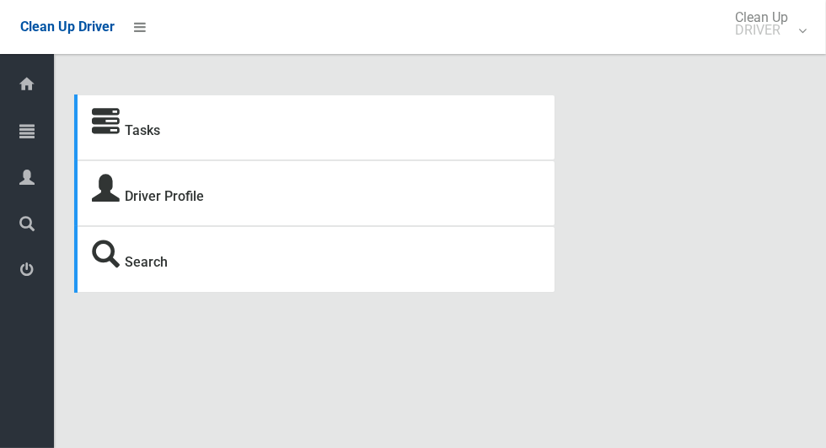
click at [46, 128] on span "Tasks" at bounding box center [43, 132] width 6 height 16
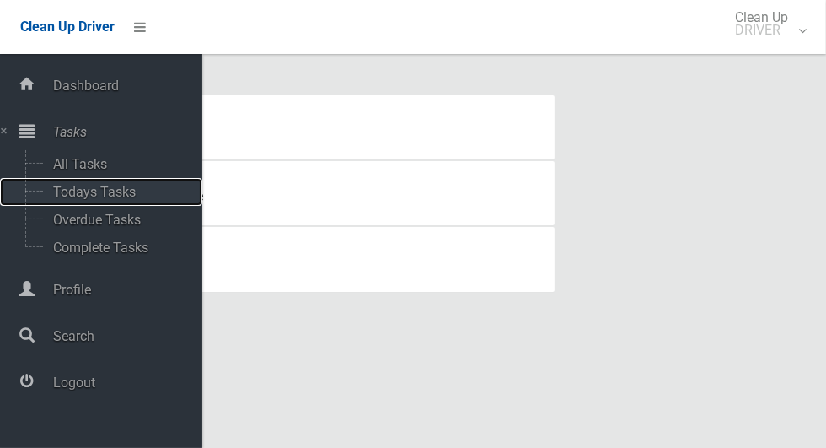
click at [131, 192] on span "Todays Tasks" at bounding box center [118, 192] width 140 height 16
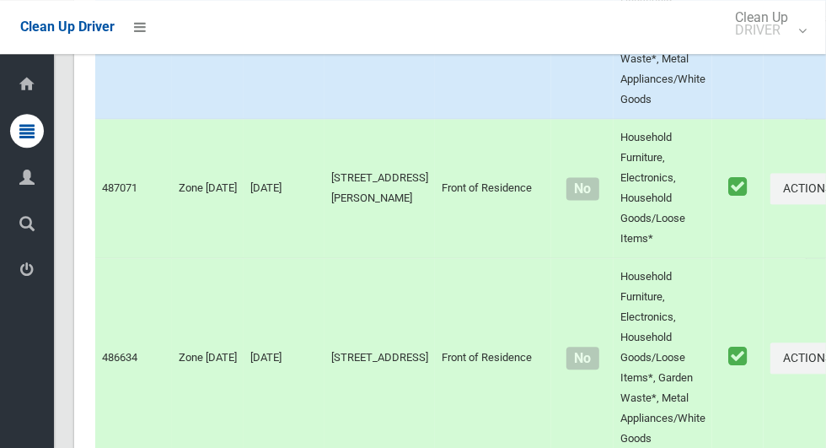
scroll to position [10131, 0]
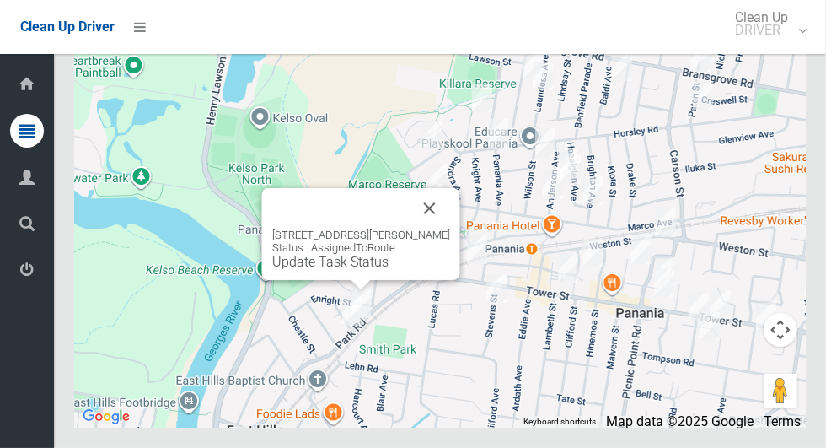
click at [440, 228] on button "Close" at bounding box center [430, 208] width 40 height 40
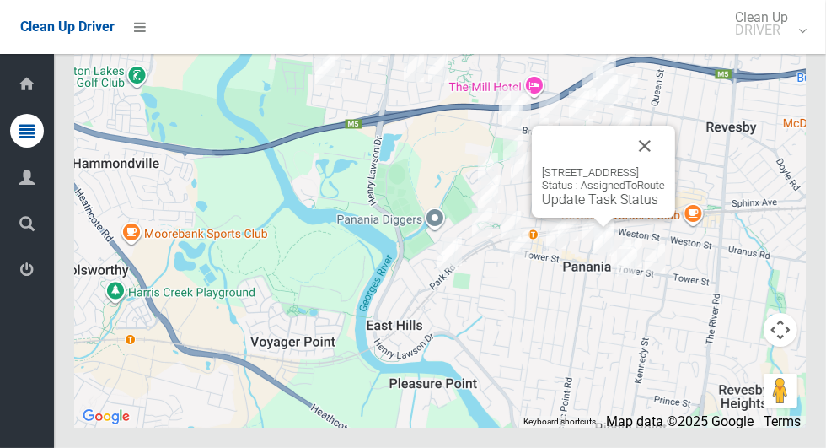
click at [665, 166] on button "Close" at bounding box center [645, 146] width 40 height 40
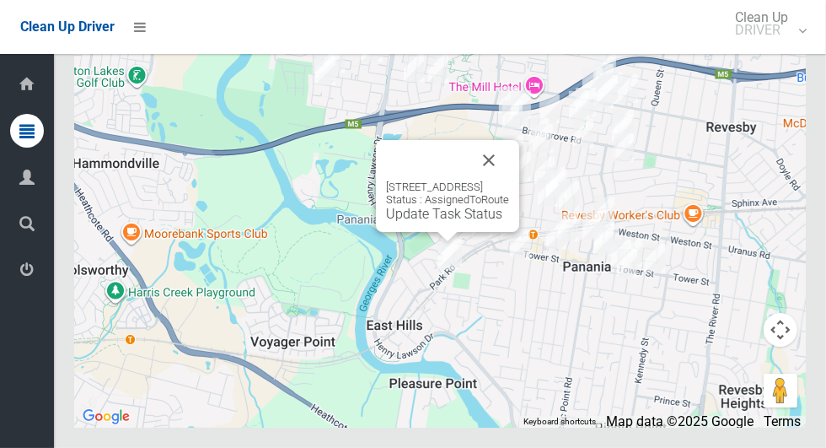
click at [509, 180] on button "Close" at bounding box center [489, 160] width 40 height 40
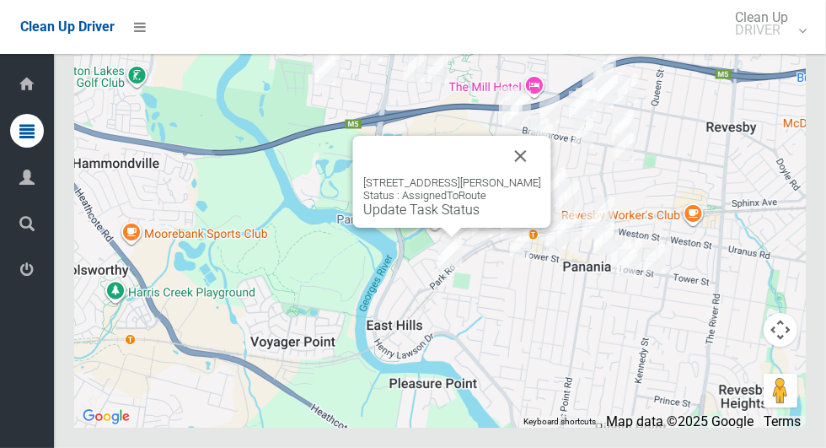
click at [532, 176] on button "Close" at bounding box center [521, 156] width 40 height 40
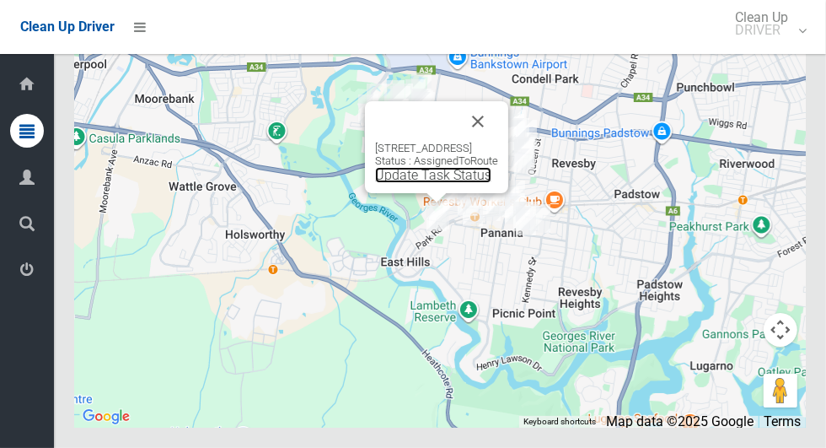
scroll to position [10075, 0]
click at [498, 142] on button "Close" at bounding box center [478, 121] width 40 height 40
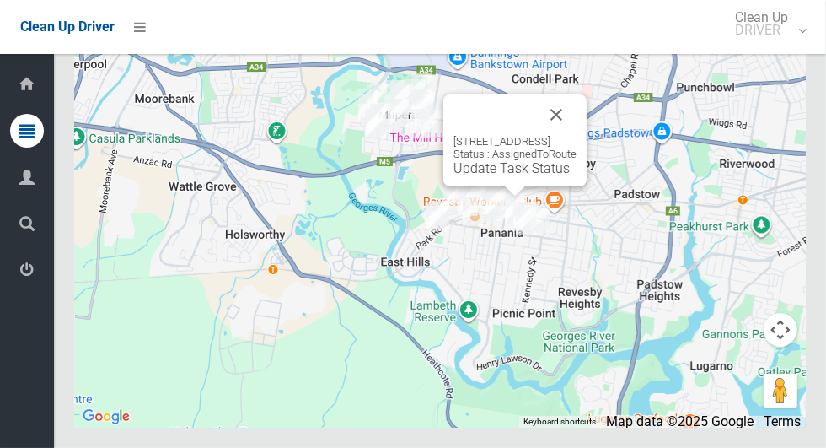
click at [577, 135] on button "Close" at bounding box center [556, 114] width 40 height 40
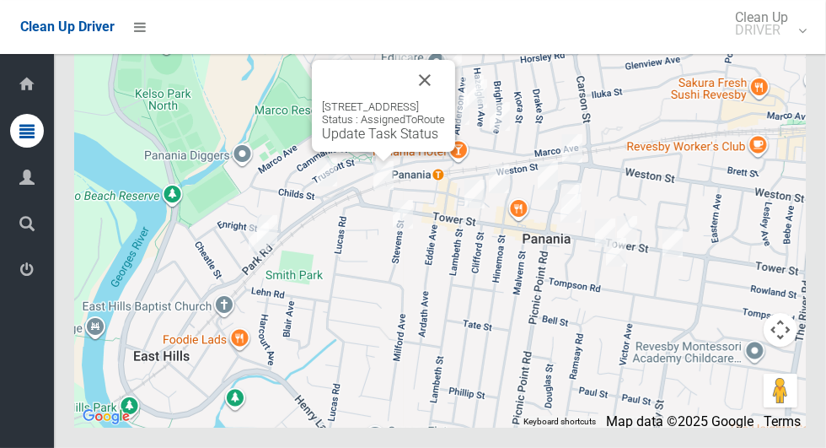
click at [386, 142] on link "Update Task Status" at bounding box center [380, 134] width 116 height 16
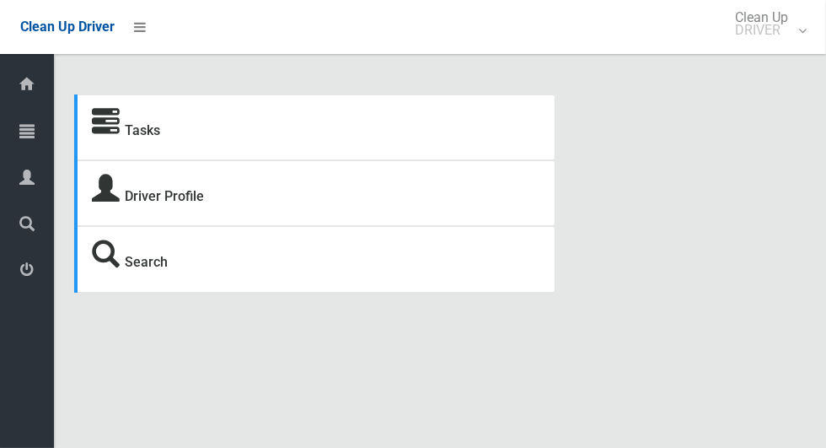
click at [20, 131] on icon at bounding box center [26, 131] width 15 height 34
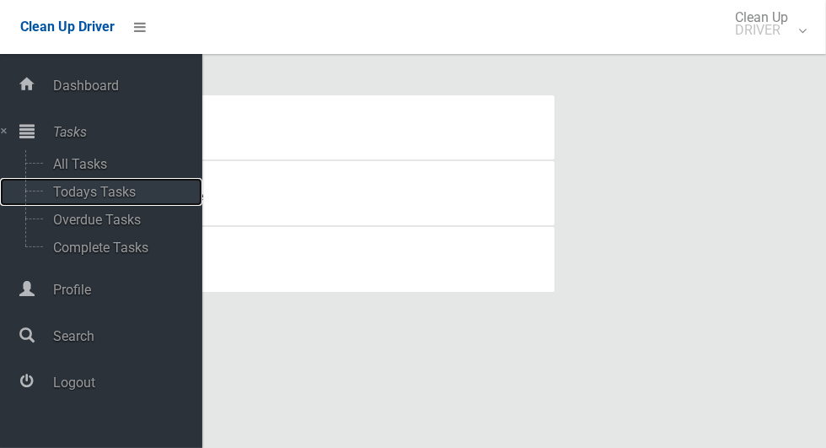
click at [60, 194] on span "Todays Tasks" at bounding box center [118, 192] width 140 height 16
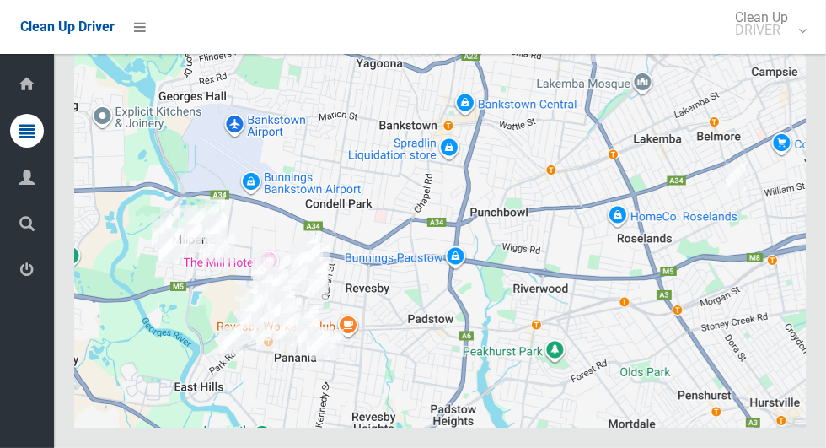
scroll to position [10131, 0]
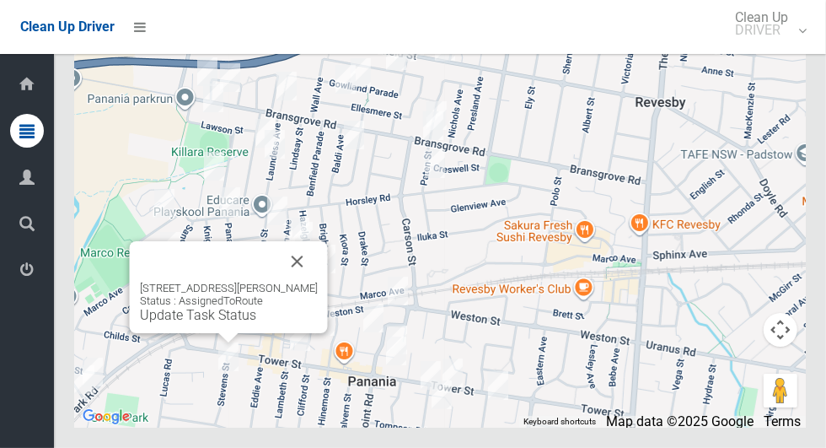
click at [308, 282] on button "Close" at bounding box center [297, 261] width 40 height 40
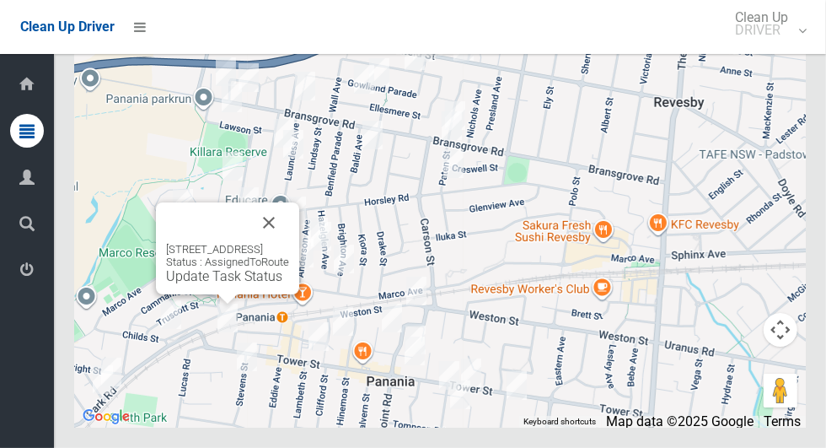
click at [233, 284] on link "Update Task Status" at bounding box center [224, 276] width 116 height 16
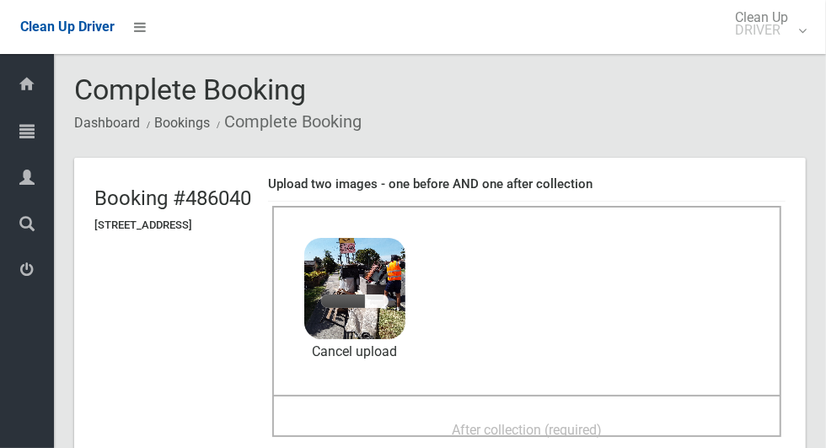
click at [608, 413] on div "After collection (required)" at bounding box center [527, 428] width 472 height 31
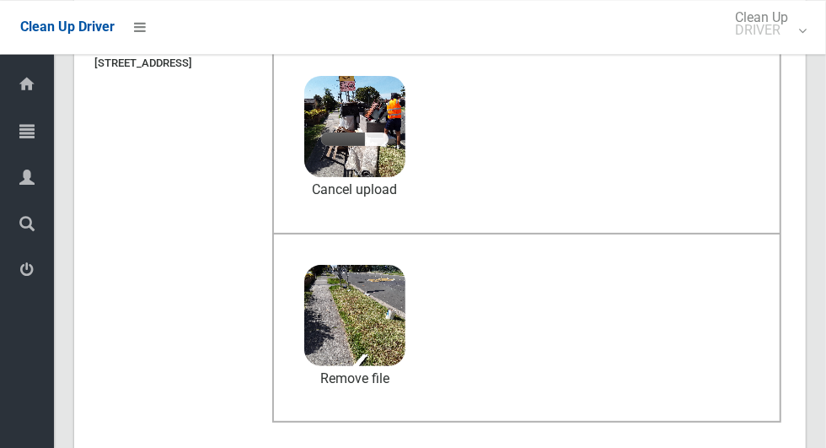
scroll to position [159, 0]
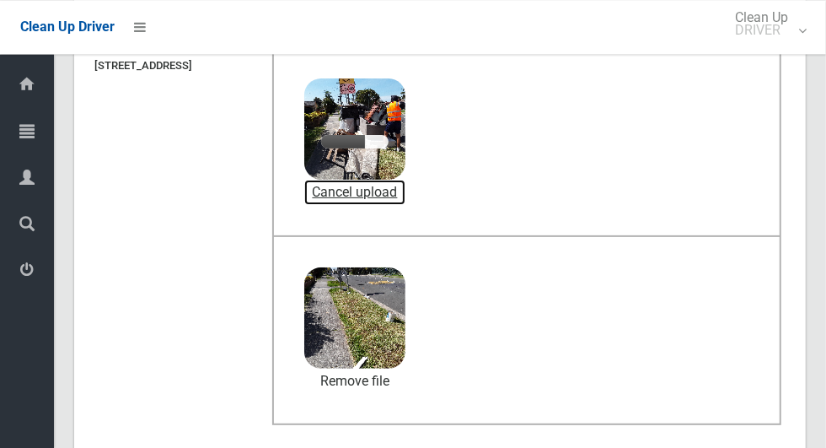
click at [401, 187] on link "Cancel upload" at bounding box center [354, 192] width 101 height 25
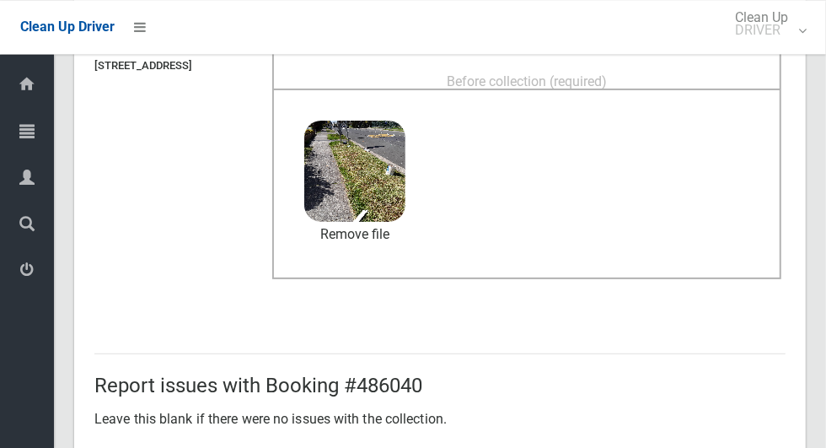
click at [548, 73] on span "Before collection (required)" at bounding box center [527, 81] width 160 height 16
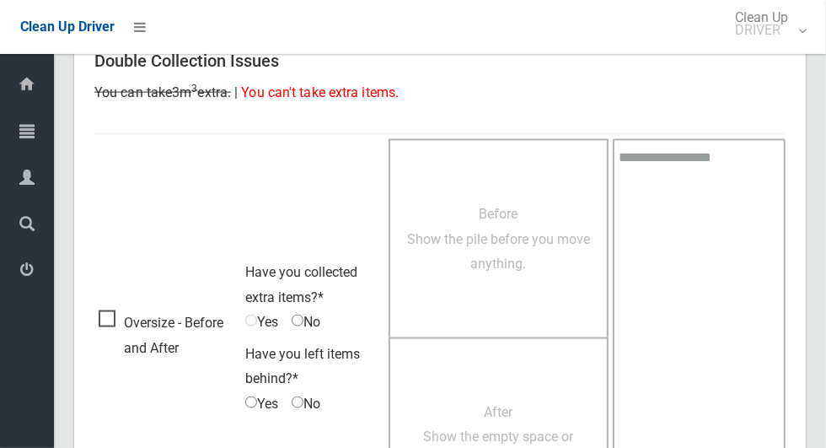
scroll to position [1379, 0]
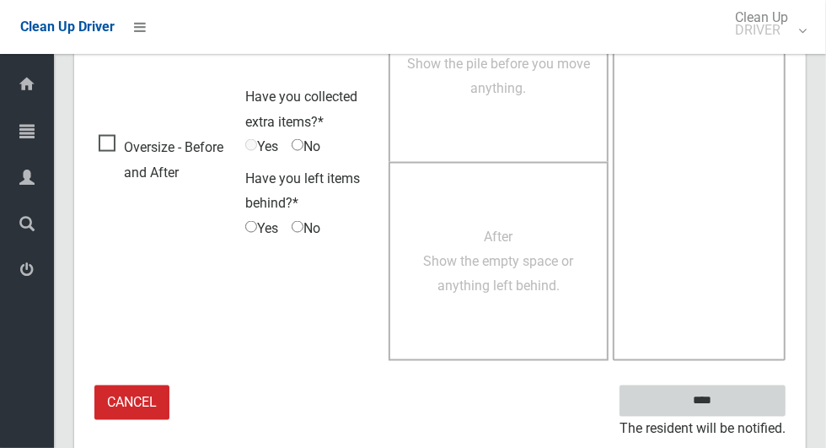
click at [746, 393] on input "****" at bounding box center [703, 400] width 166 height 31
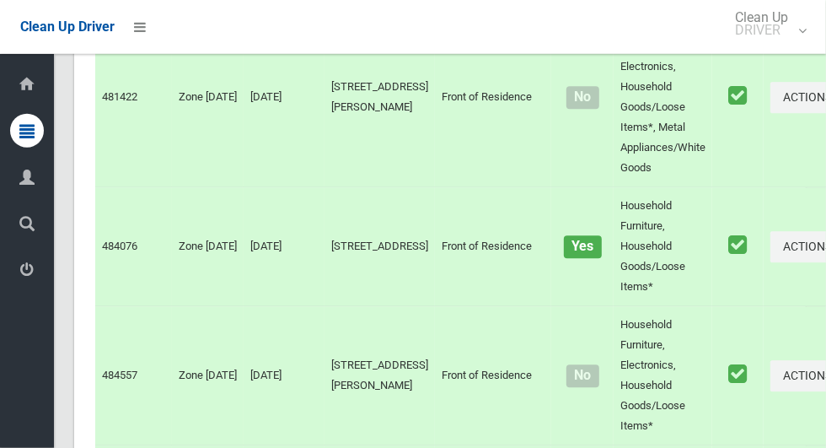
scroll to position [10131, 0]
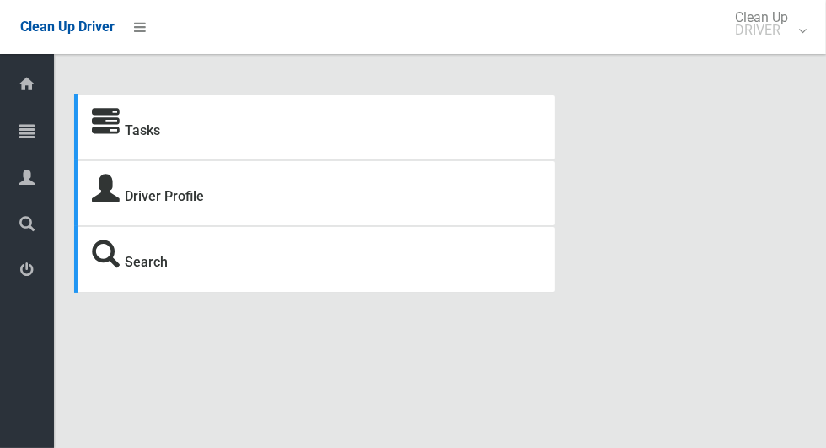
click at [125, 117] on strong "Tasks" at bounding box center [126, 128] width 68 height 24
click at [35, 127] on icon at bounding box center [26, 131] width 15 height 34
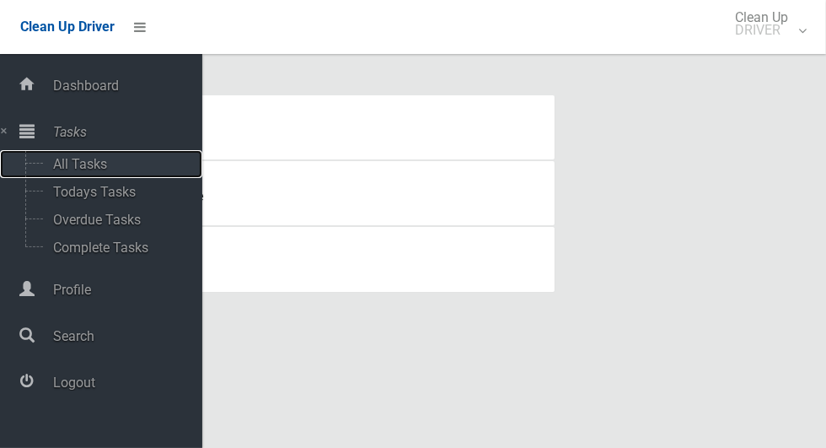
click at [107, 159] on span "All Tasks" at bounding box center [118, 164] width 140 height 16
click at [133, 189] on span "Todays Tasks" at bounding box center [118, 192] width 140 height 16
click at [122, 191] on span "Todays Tasks" at bounding box center [118, 192] width 140 height 16
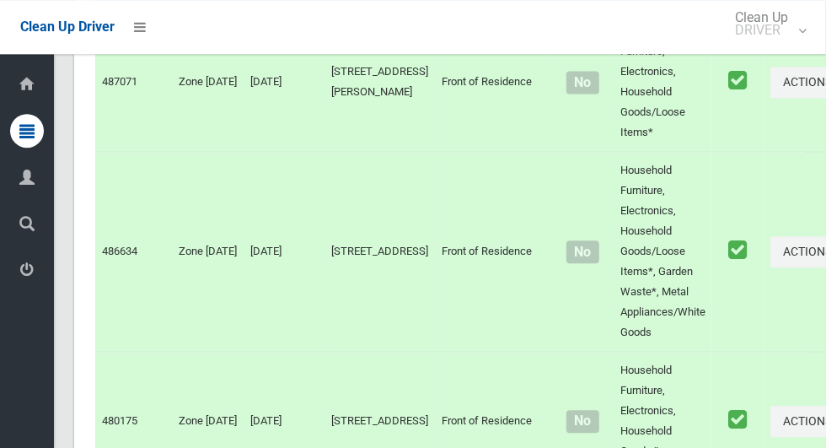
scroll to position [10131, 0]
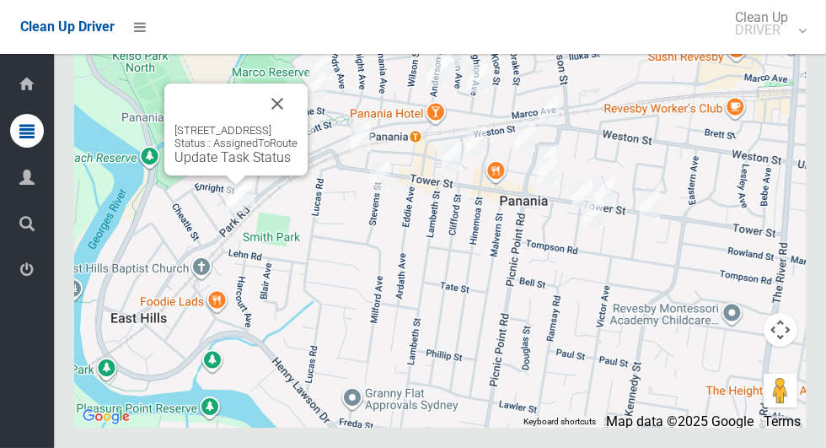
click at [247, 165] on link "Update Task Status" at bounding box center [233, 157] width 116 height 16
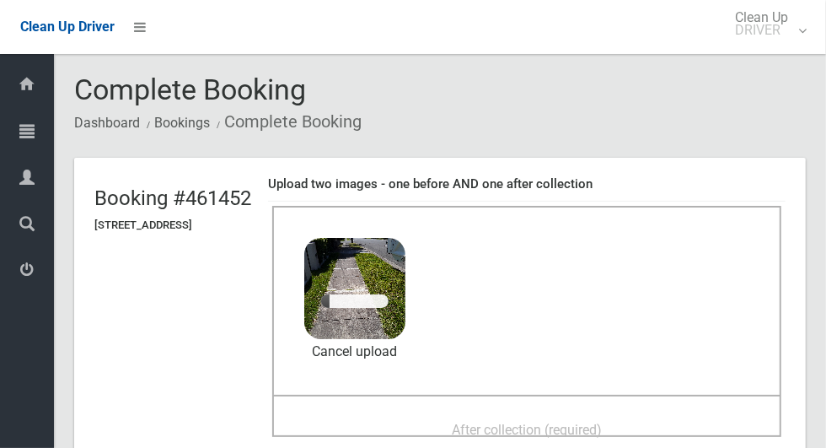
scroll to position [89, 0]
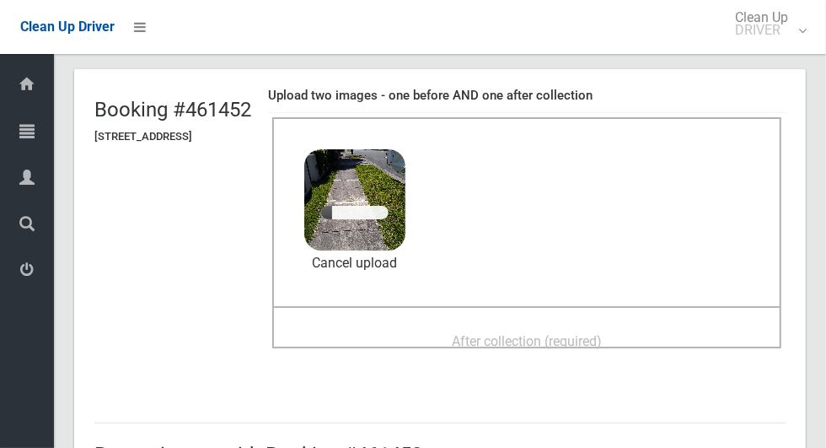
click at [636, 326] on div "After collection (required)" at bounding box center [527, 340] width 472 height 31
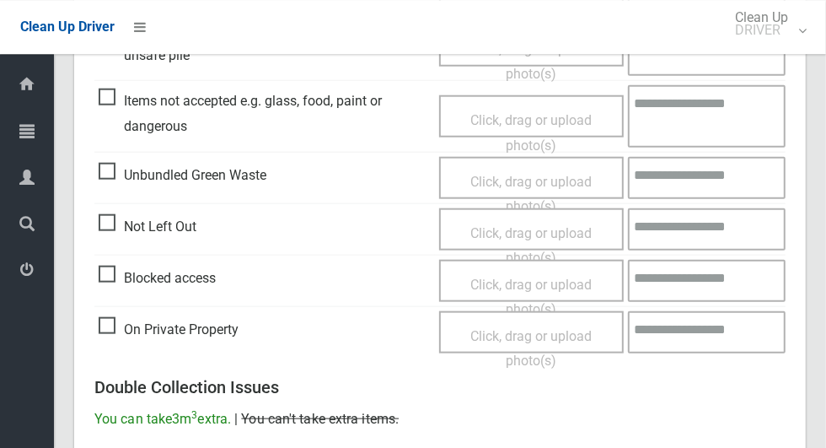
scroll to position [1379, 0]
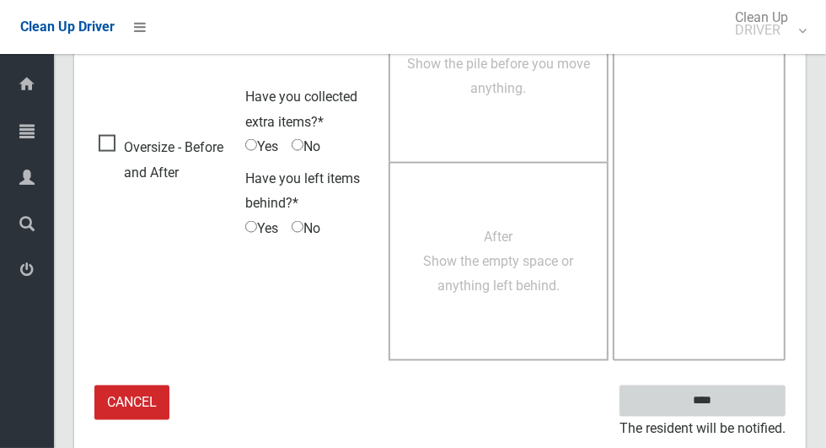
click at [748, 395] on input "****" at bounding box center [703, 400] width 166 height 31
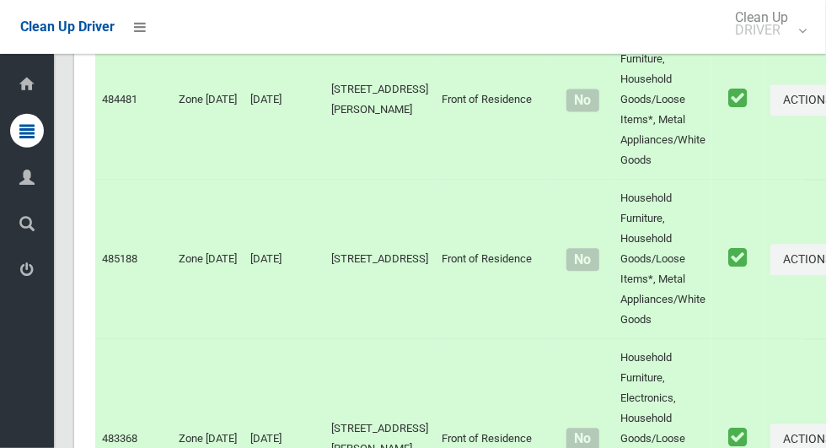
scroll to position [10131, 0]
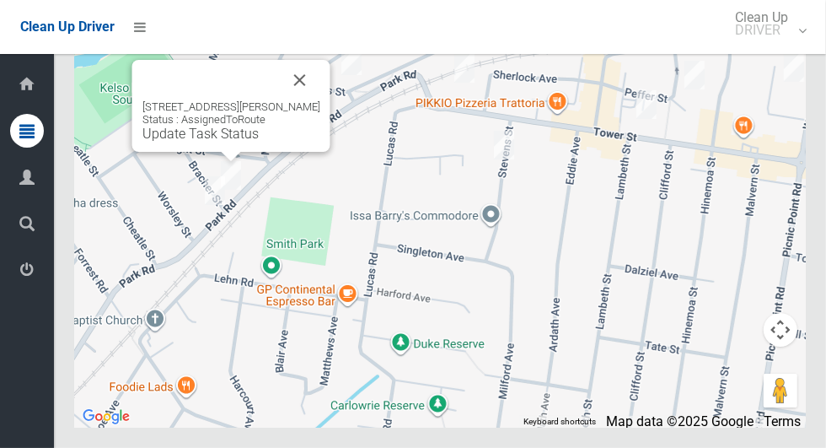
click at [230, 142] on link "Update Task Status" at bounding box center [200, 134] width 116 height 16
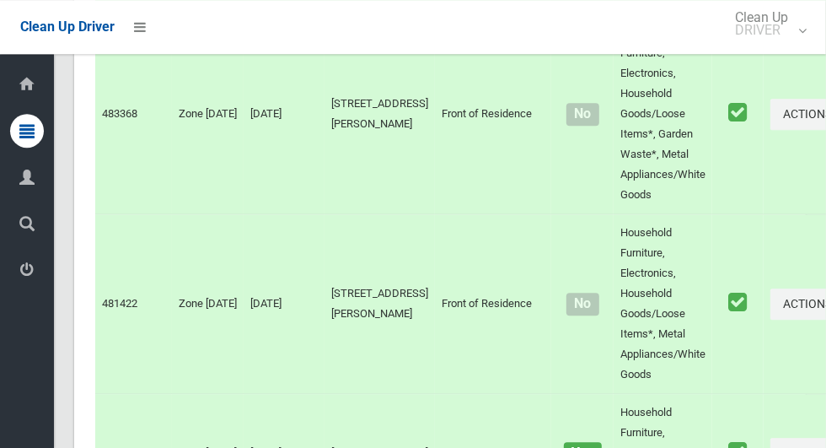
scroll to position [10131, 0]
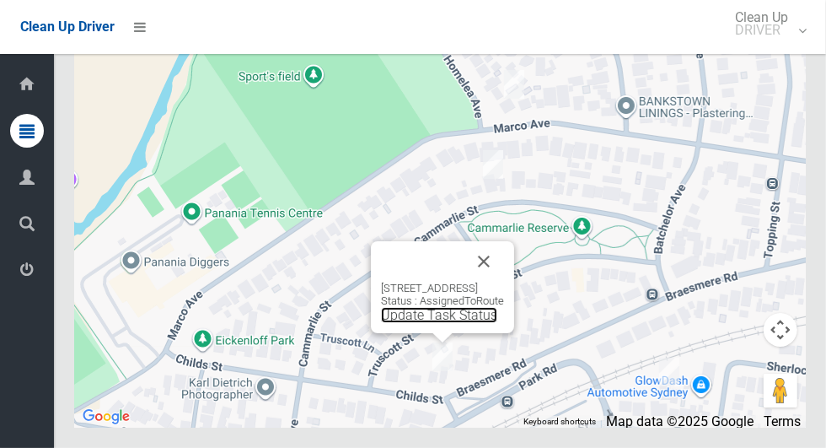
click at [451, 323] on link "Update Task Status" at bounding box center [439, 315] width 116 height 16
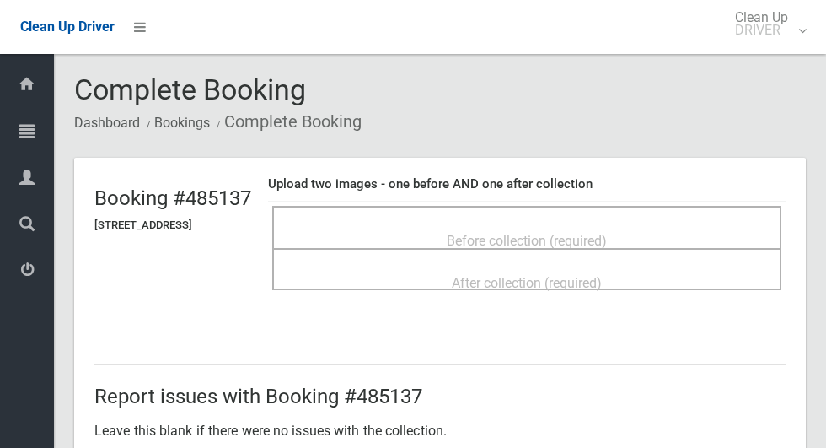
click at [557, 233] on span "Before collection (required)" at bounding box center [527, 241] width 160 height 16
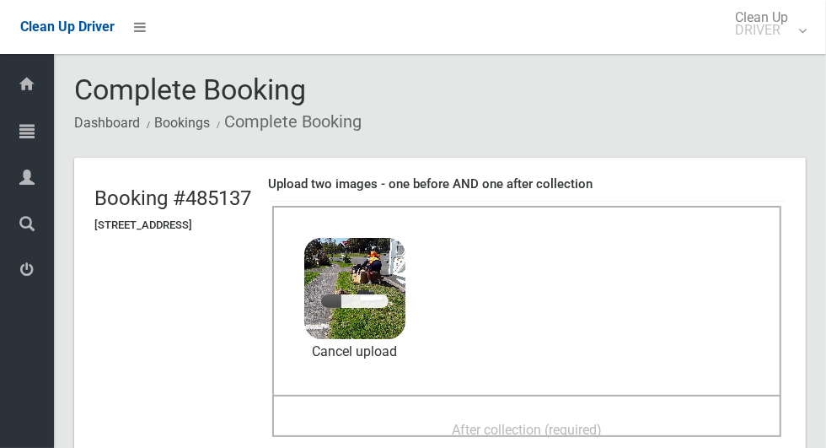
click at [591, 422] on span "After collection (required)" at bounding box center [527, 430] width 150 height 16
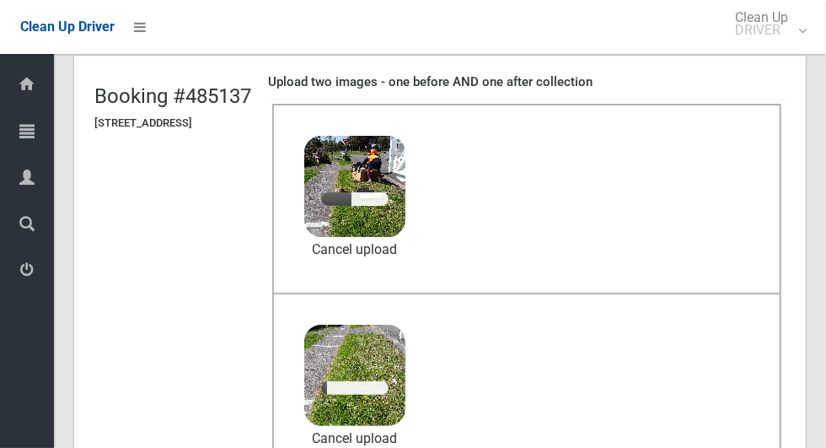
scroll to position [107, 0]
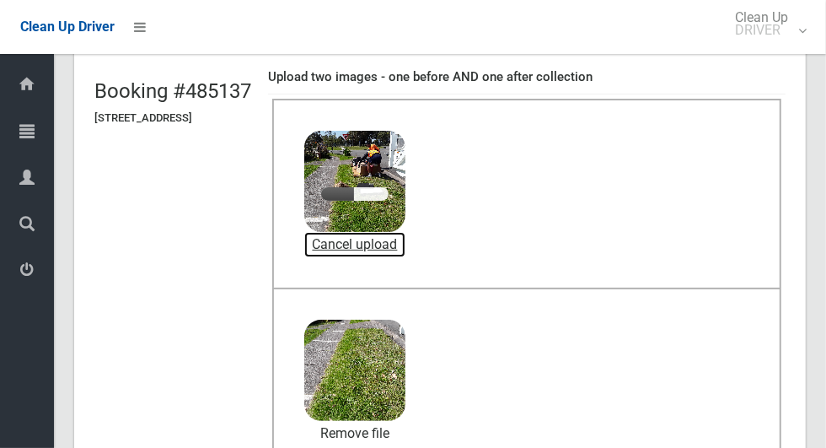
click at [404, 252] on link "Cancel upload" at bounding box center [354, 244] width 101 height 25
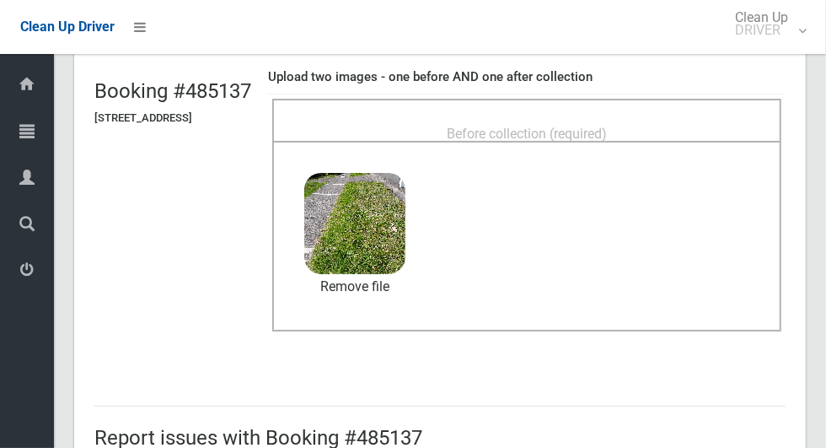
click at [593, 132] on span "Before collection (required)" at bounding box center [527, 134] width 160 height 16
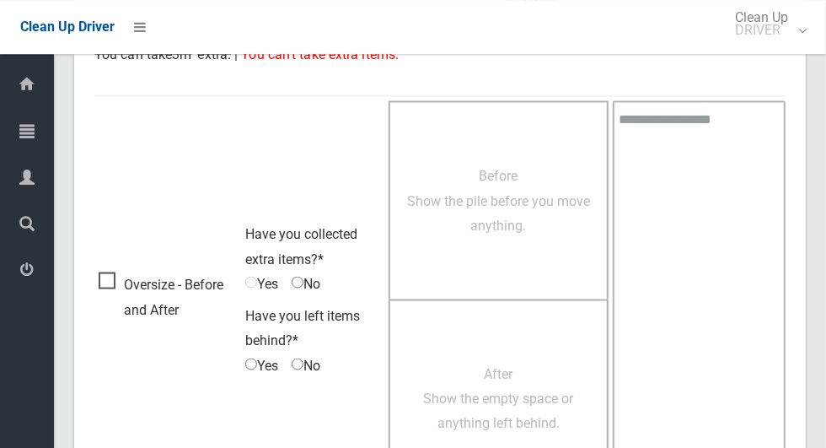
scroll to position [1379, 0]
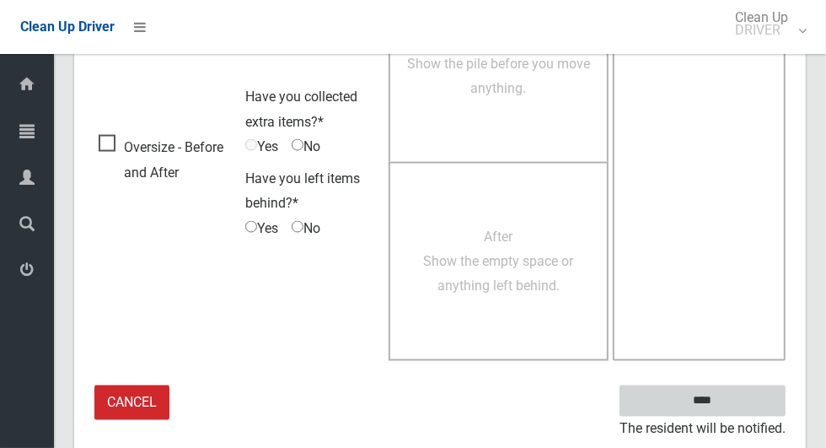
click at [738, 395] on input "****" at bounding box center [703, 400] width 166 height 31
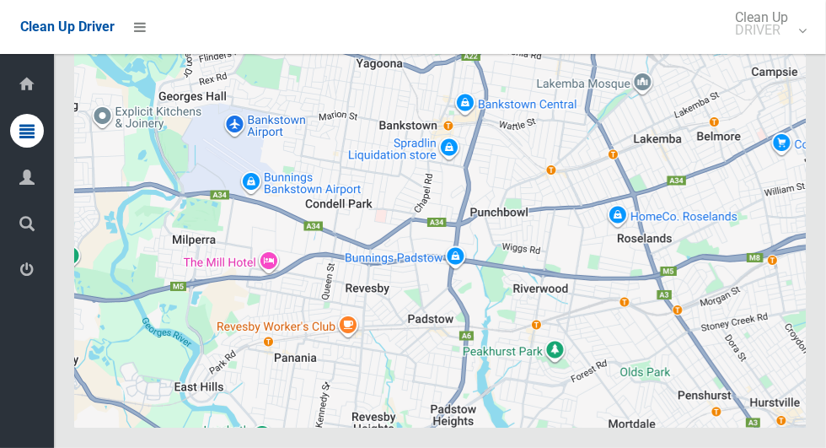
scroll to position [10131, 0]
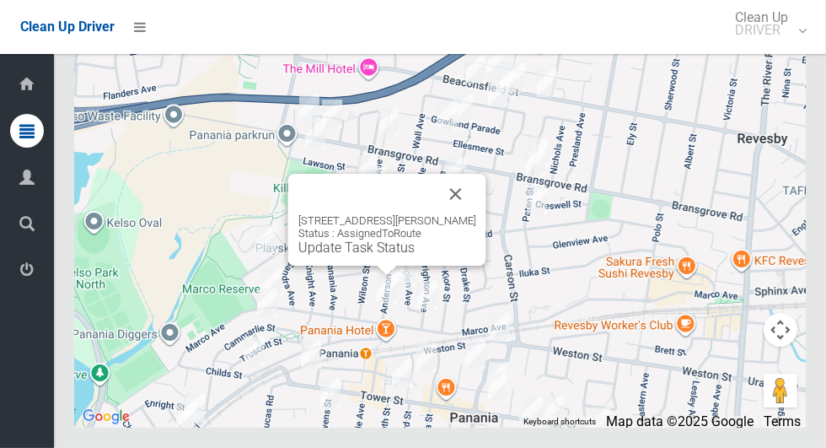
click button "Close"
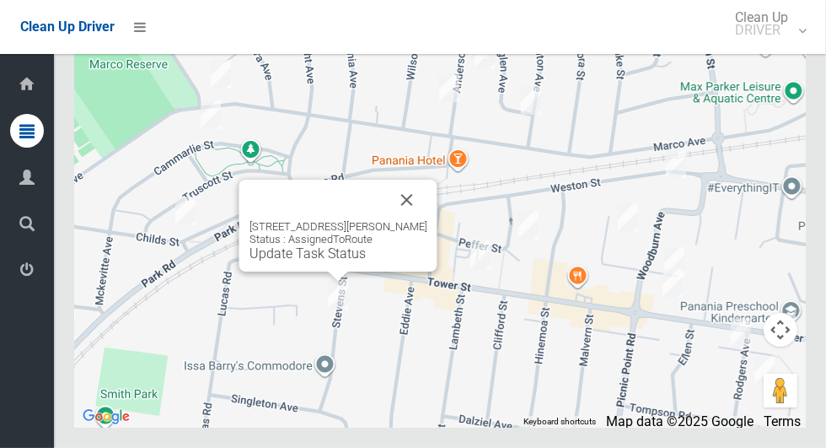
click button "Close"
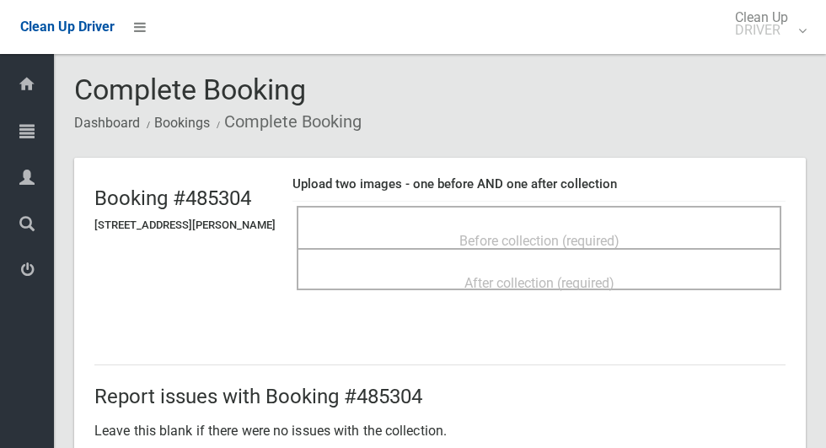
click at [620, 233] on span "Before collection (required)" at bounding box center [539, 241] width 160 height 16
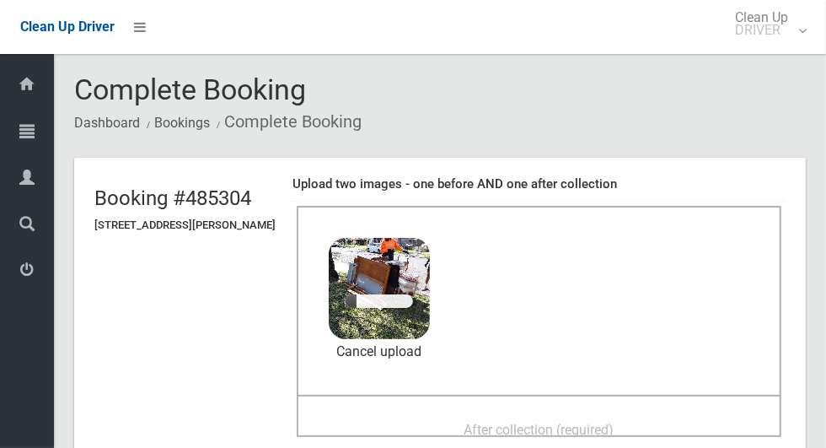
click at [615, 422] on span "After collection (required)" at bounding box center [539, 430] width 150 height 16
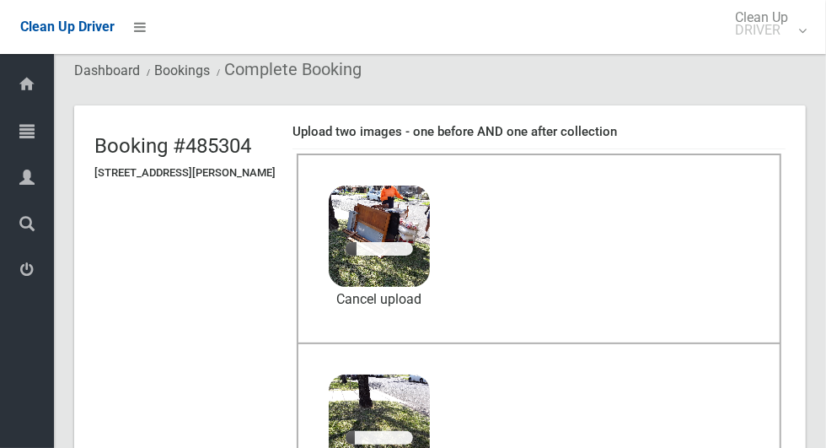
scroll to position [57, 0]
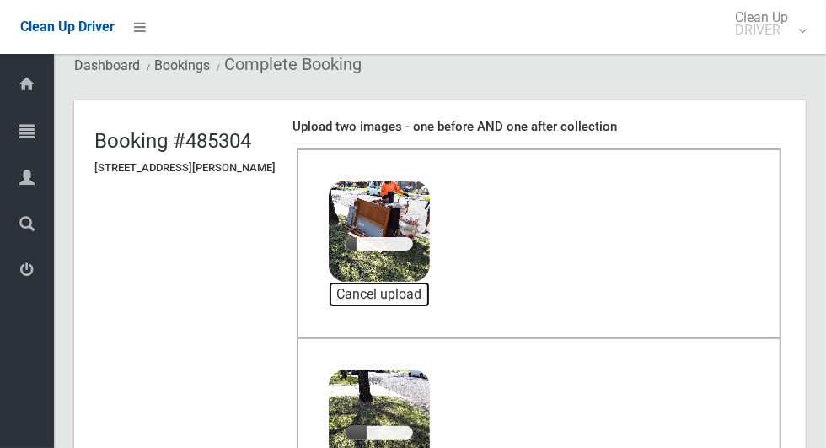
click at [423, 288] on link "Cancel upload" at bounding box center [379, 294] width 101 height 25
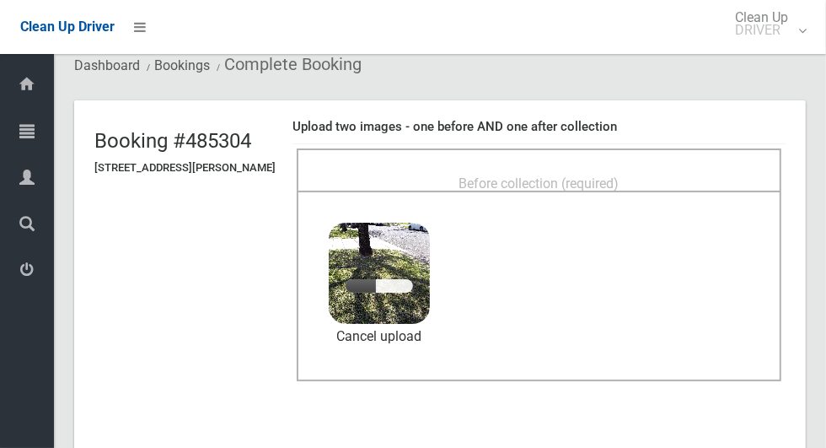
click at [624, 167] on div "Before collection (required)" at bounding box center [539, 182] width 448 height 31
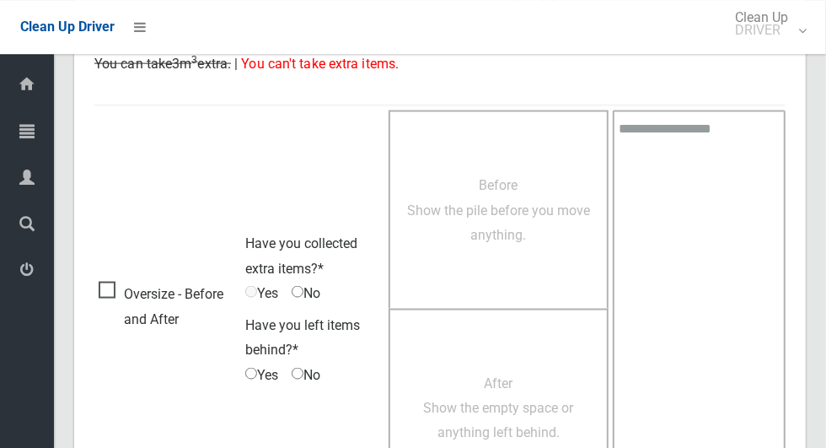
scroll to position [1379, 0]
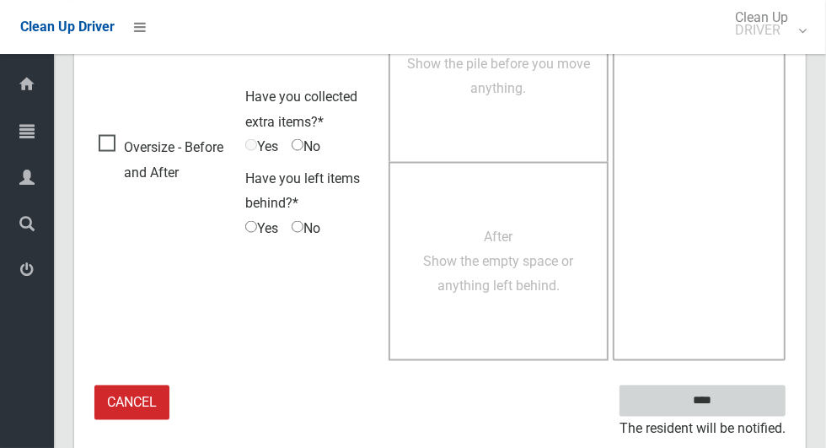
click at [741, 385] on input "****" at bounding box center [703, 400] width 166 height 31
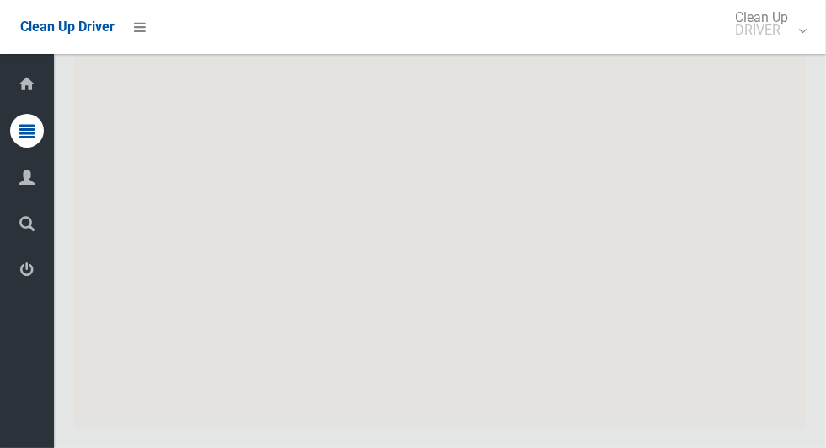
scroll to position [10131, 0]
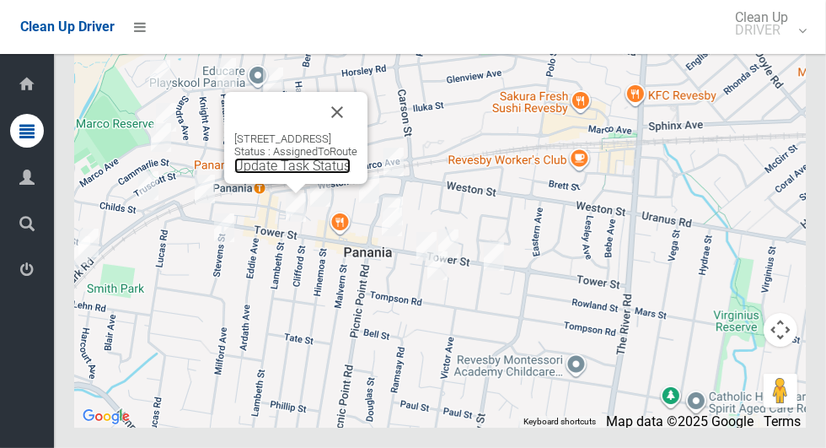
click at [307, 174] on link "Update Task Status" at bounding box center [292, 166] width 116 height 16
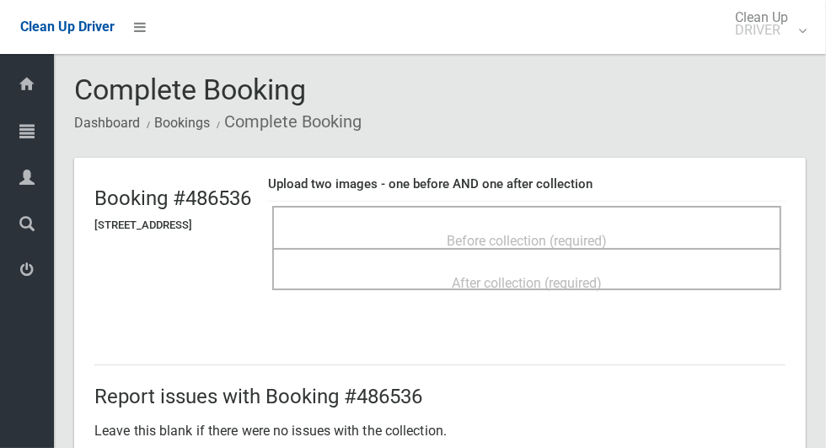
click at [675, 231] on div "Before collection (required)" at bounding box center [527, 239] width 472 height 31
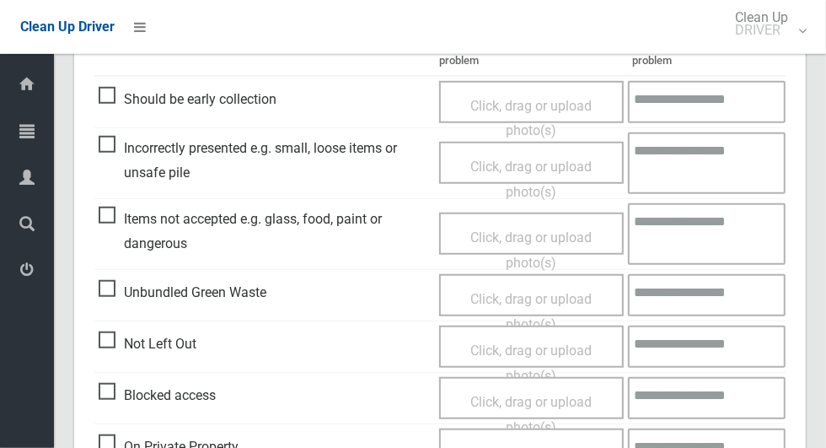
scroll to position [618, 0]
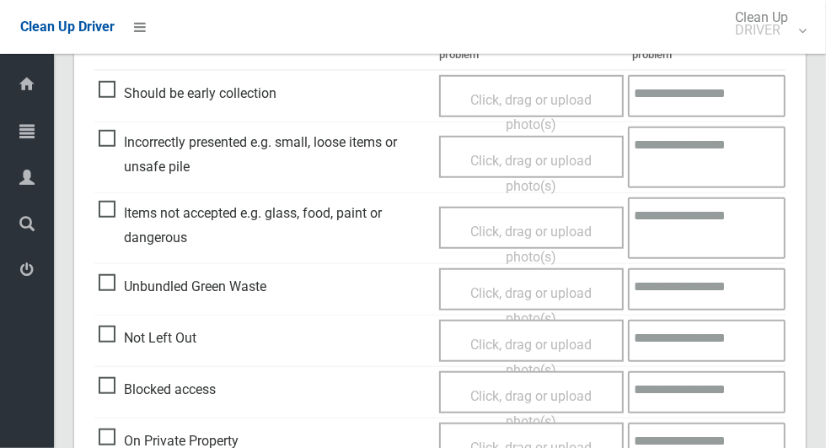
click at [108, 130] on span "Incorrectly presented e.g. small, loose items or unsafe pile" at bounding box center [265, 155] width 332 height 50
click at [545, 158] on span "Click, drag or upload photo(s)" at bounding box center [530, 173] width 121 height 41
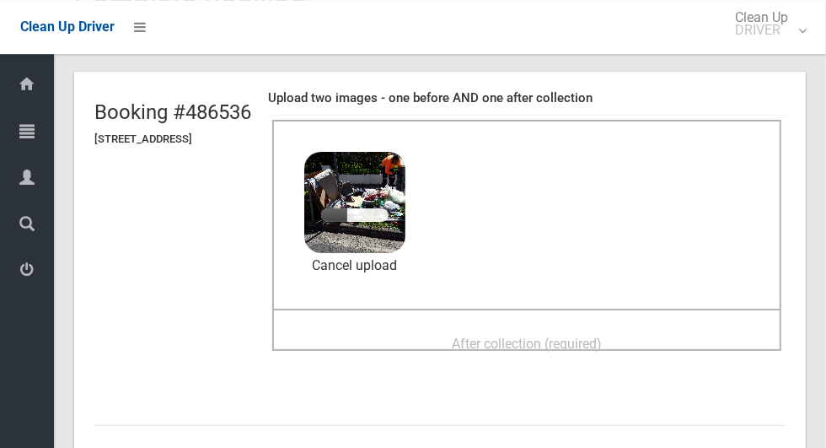
scroll to position [83, 0]
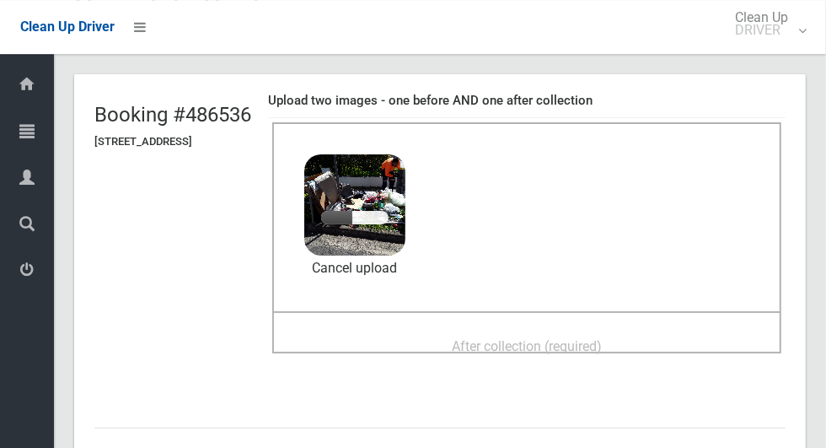
click at [669, 330] on div "After collection (required)" at bounding box center [527, 345] width 472 height 31
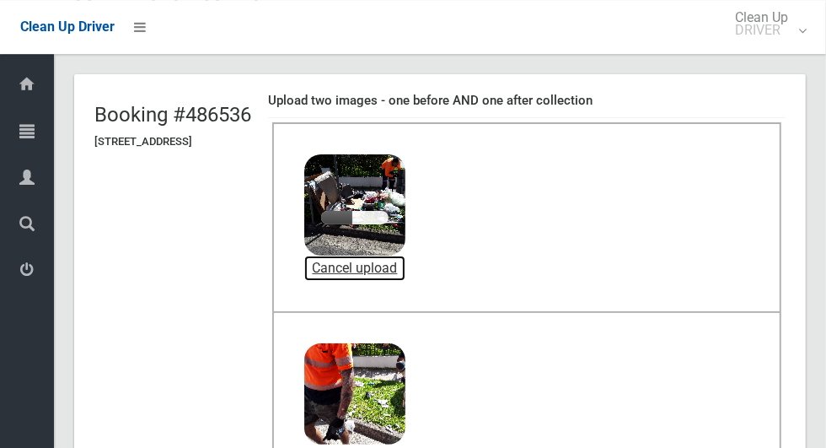
click at [405, 262] on link "Cancel upload" at bounding box center [354, 267] width 101 height 25
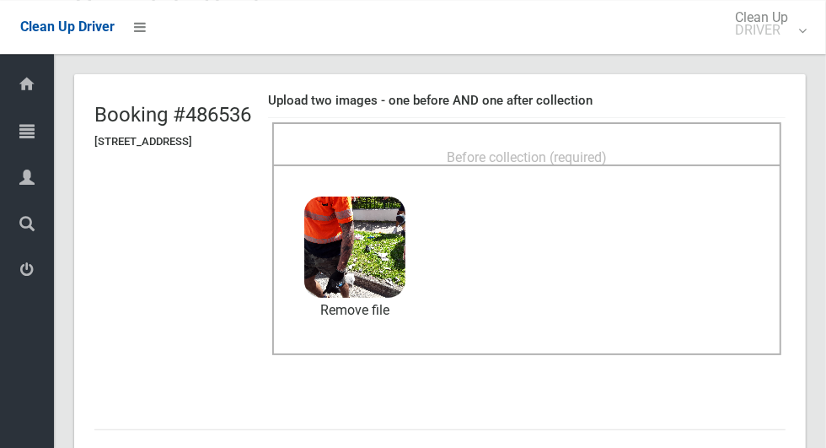
click at [634, 141] on div "Before collection (required)" at bounding box center [527, 156] width 472 height 31
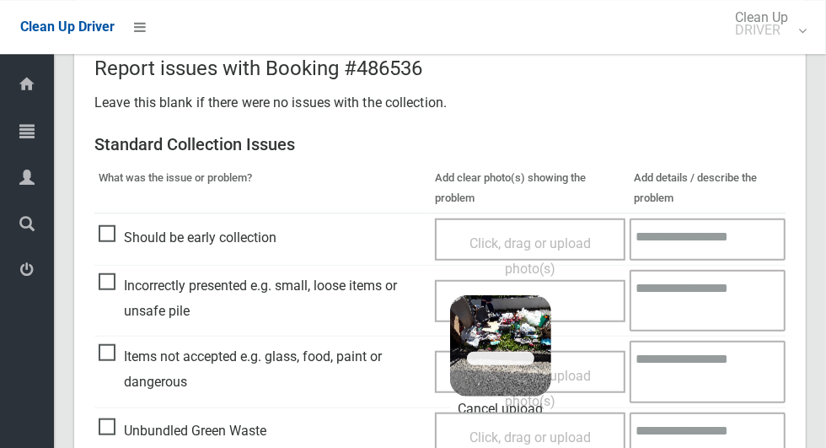
scroll to position [1379, 0]
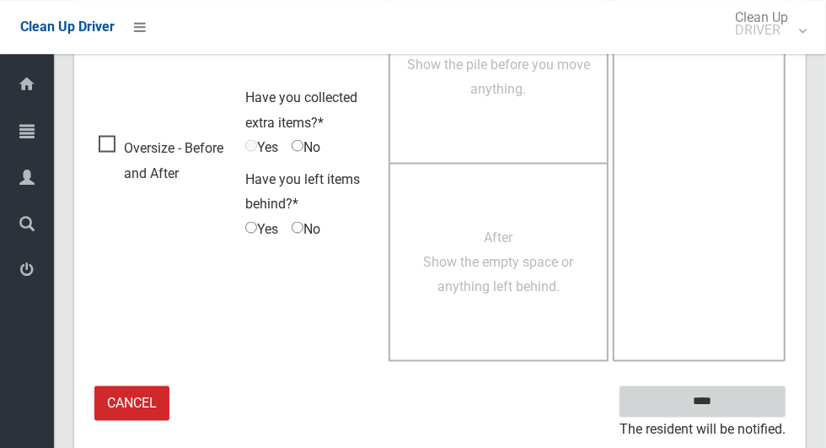
click at [732, 395] on input "****" at bounding box center [703, 400] width 166 height 31
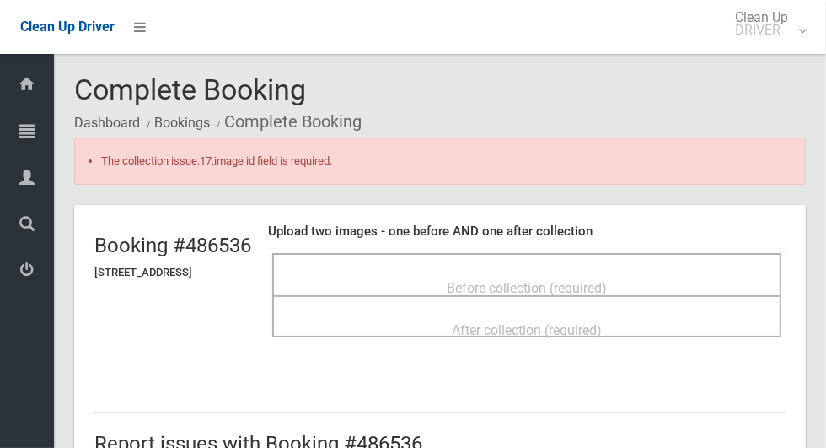
click at [622, 271] on div "Before collection (required)" at bounding box center [527, 286] width 472 height 31
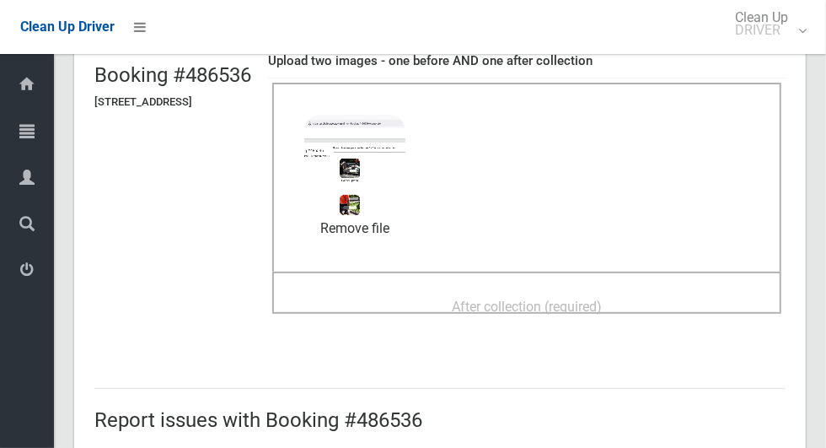
scroll to position [173, 0]
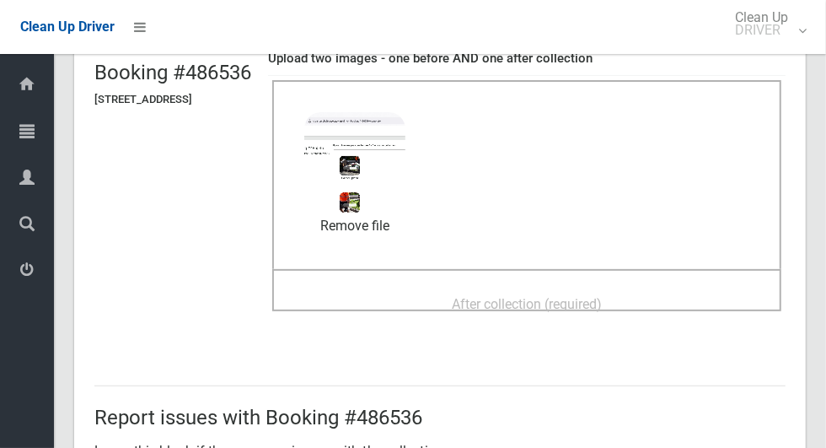
click at [602, 296] on span "After collection (required)" at bounding box center [527, 304] width 150 height 16
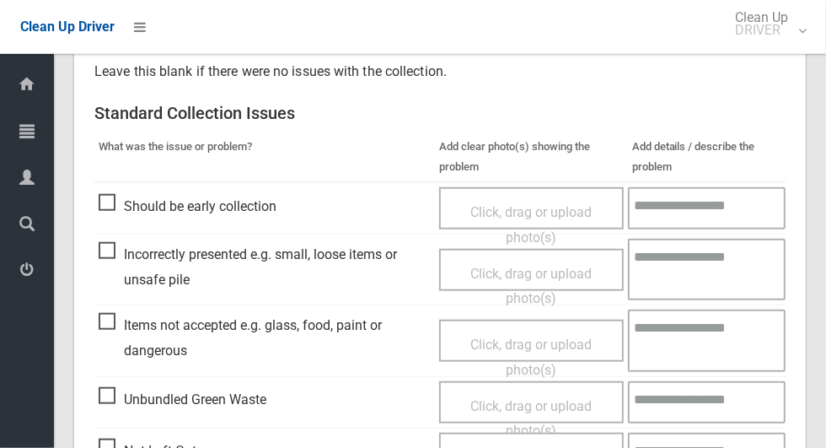
scroll to position [1426, 0]
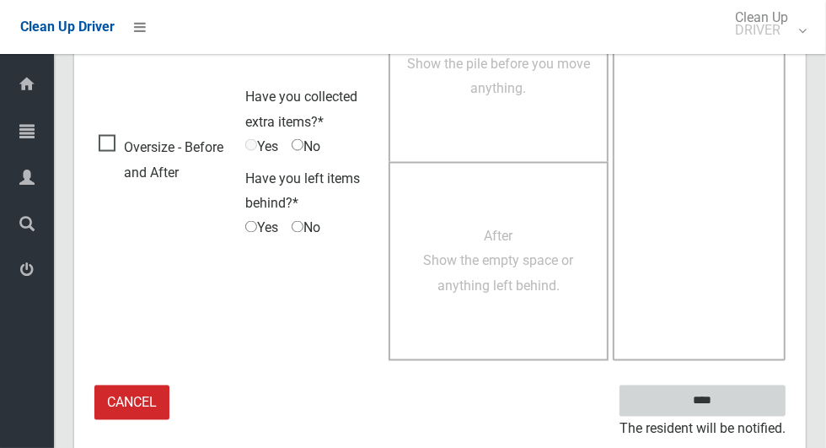
click at [732, 411] on input "****" at bounding box center [703, 400] width 166 height 31
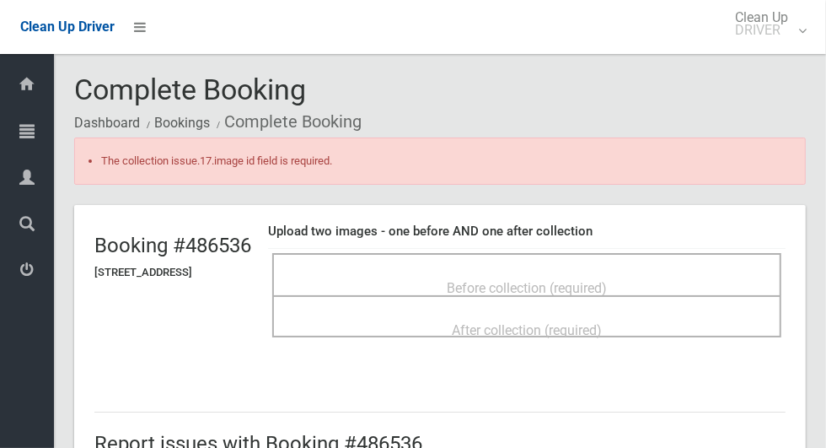
click at [568, 271] on div "Before collection (required)" at bounding box center [527, 286] width 472 height 31
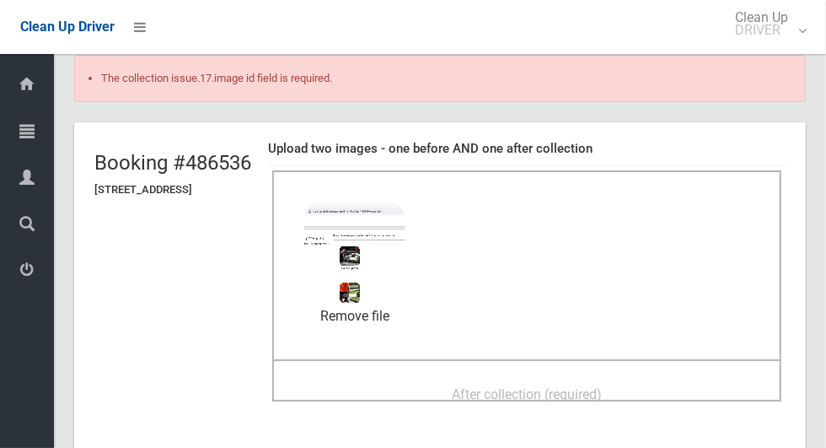
scroll to position [220, 0]
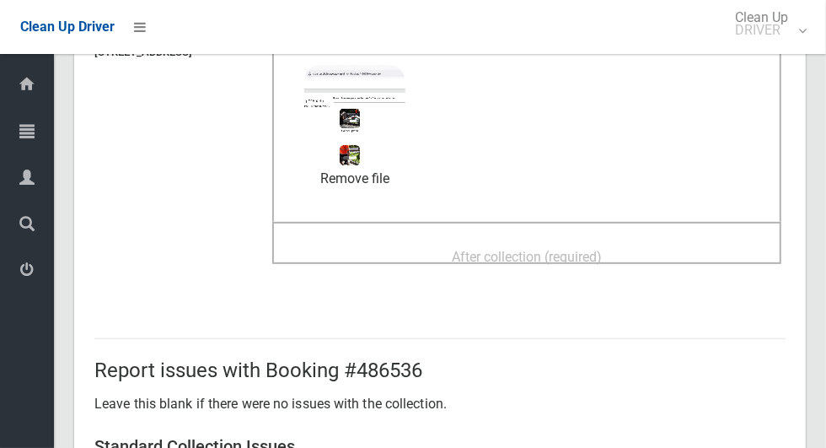
click at [571, 249] on span "After collection (required)" at bounding box center [527, 257] width 150 height 16
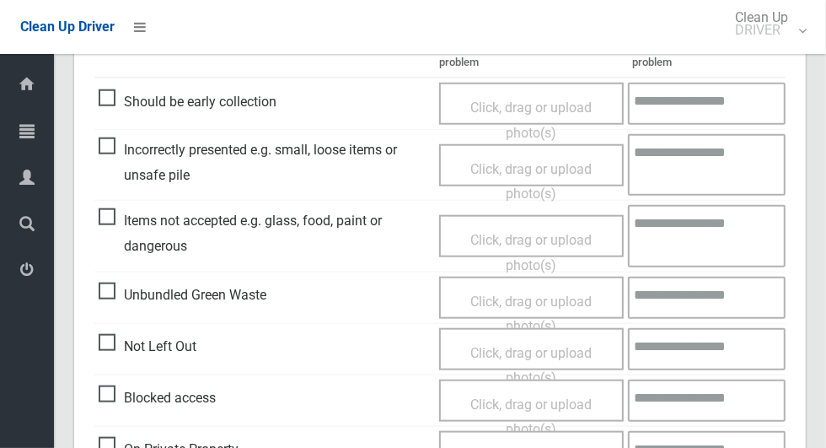
scroll to position [818, 0]
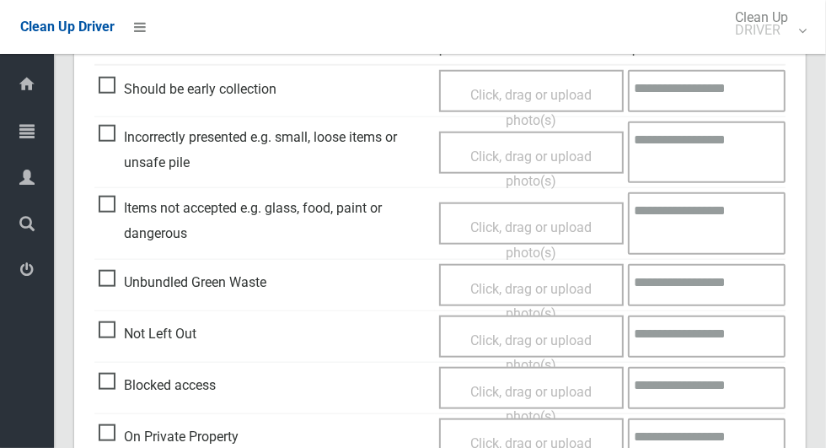
click at [552, 148] on span "Click, drag or upload photo(s)" at bounding box center [530, 168] width 121 height 41
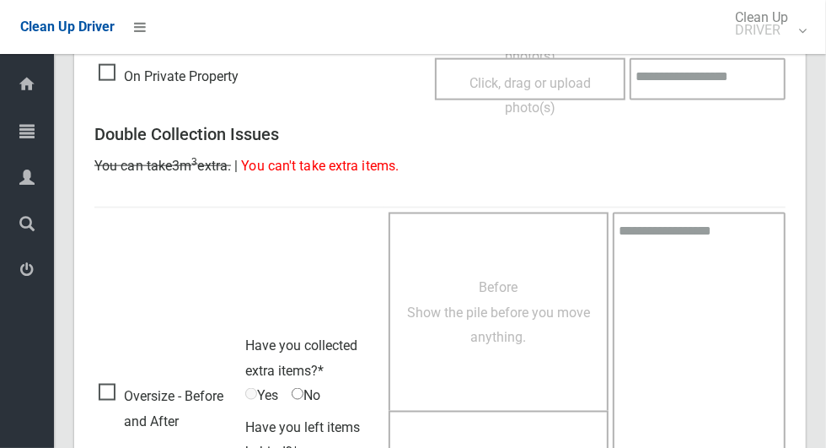
scroll to position [1426, 0]
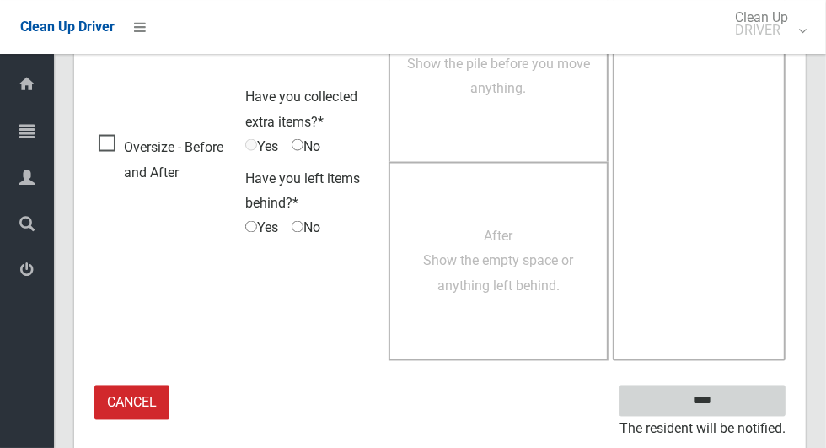
click at [733, 400] on input "****" at bounding box center [703, 400] width 166 height 31
